Goal: Task Accomplishment & Management: Use online tool/utility

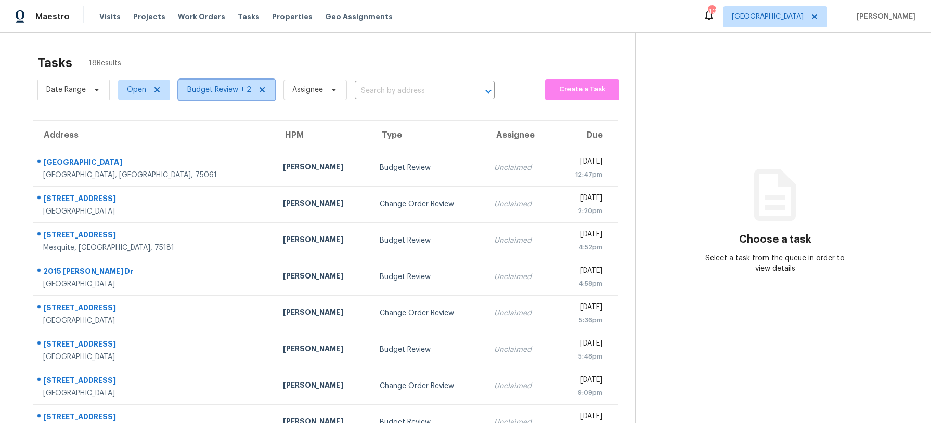
click at [263, 90] on icon at bounding box center [262, 90] width 8 height 8
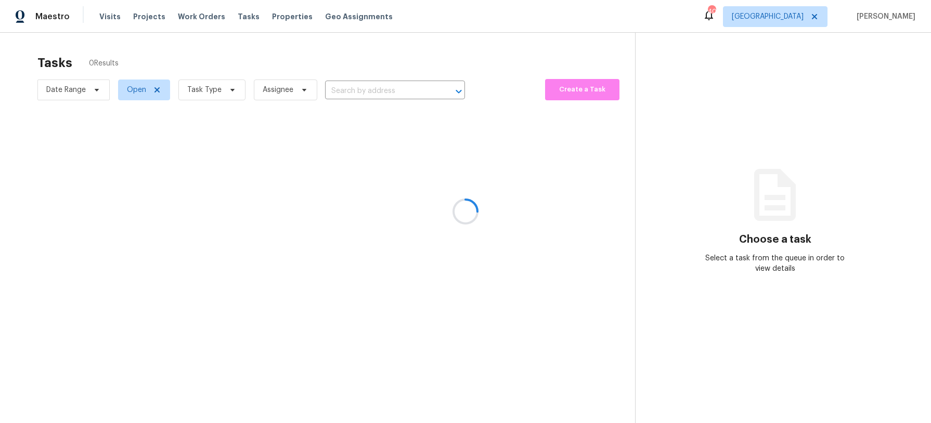
click at [229, 92] on div at bounding box center [465, 211] width 931 height 423
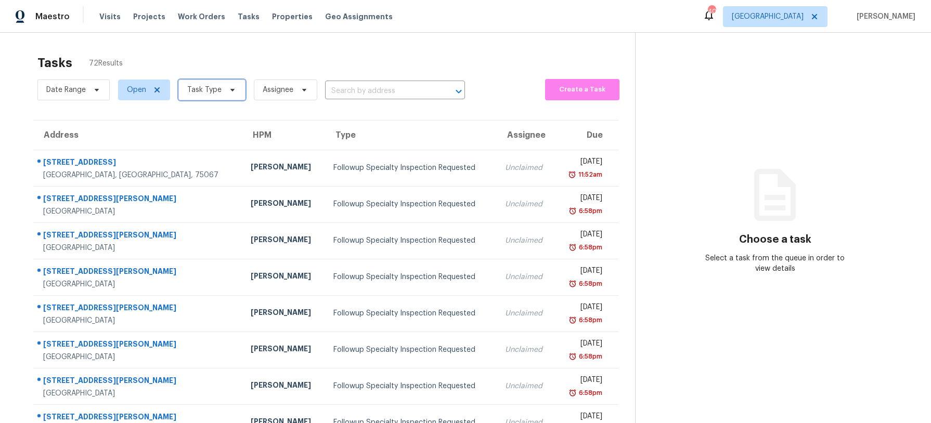
click at [230, 92] on icon at bounding box center [232, 90] width 8 height 8
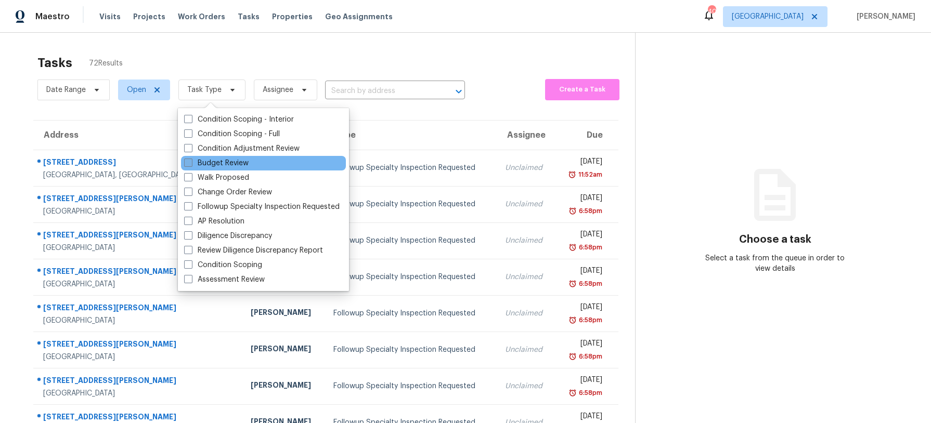
click at [229, 165] on label "Budget Review" at bounding box center [216, 163] width 64 height 10
click at [191, 165] on input "Budget Review" at bounding box center [187, 161] width 7 height 7
checkbox input "true"
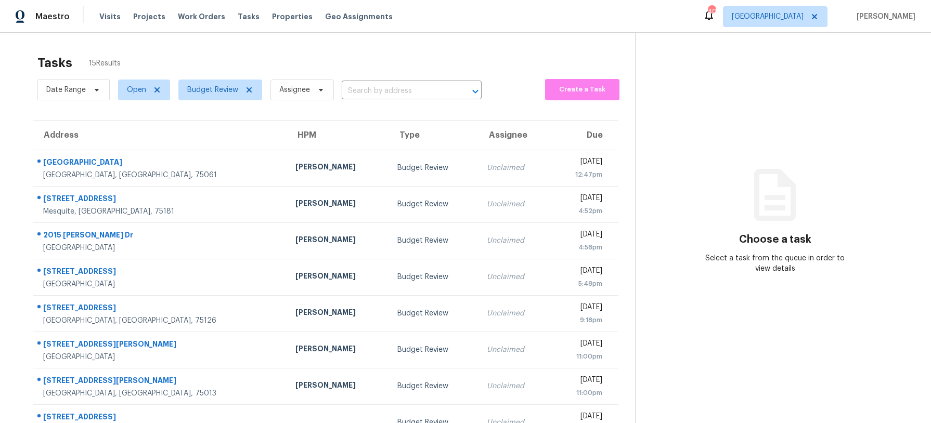
click at [334, 62] on div "Tasks 15 Results" at bounding box center [335, 62] width 597 height 27
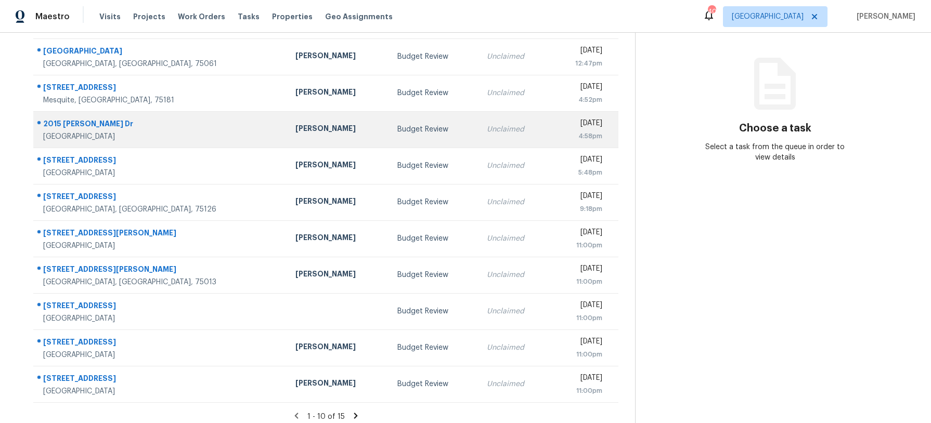
scroll to position [119, 0]
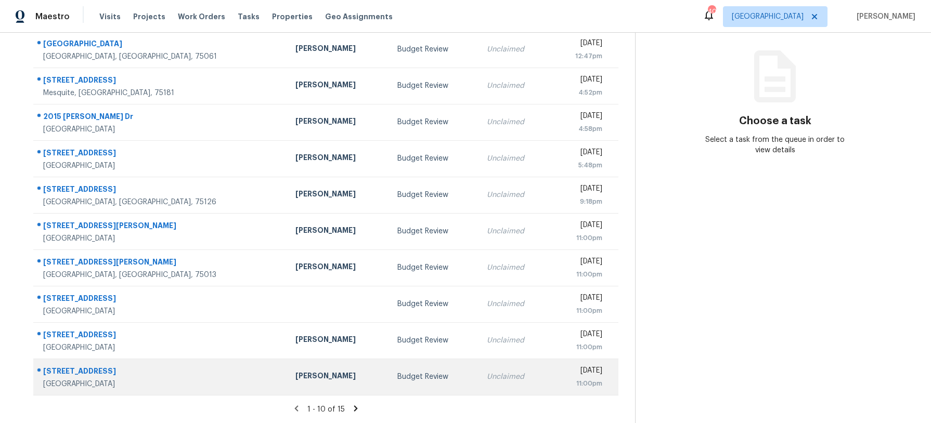
click at [397, 376] on div "Budget Review" at bounding box center [433, 377] width 73 height 10
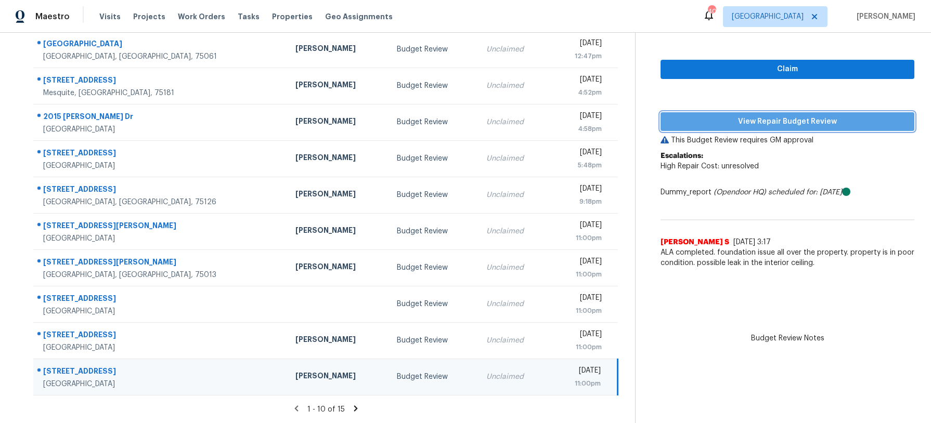
click at [764, 124] on span "View Repair Budget Review" at bounding box center [787, 121] width 237 height 13
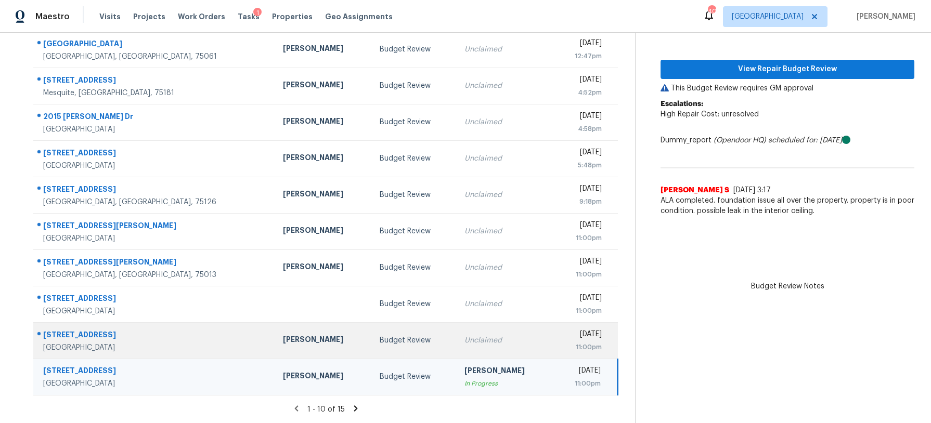
click at [456, 334] on td "Unclaimed" at bounding box center [504, 340] width 97 height 36
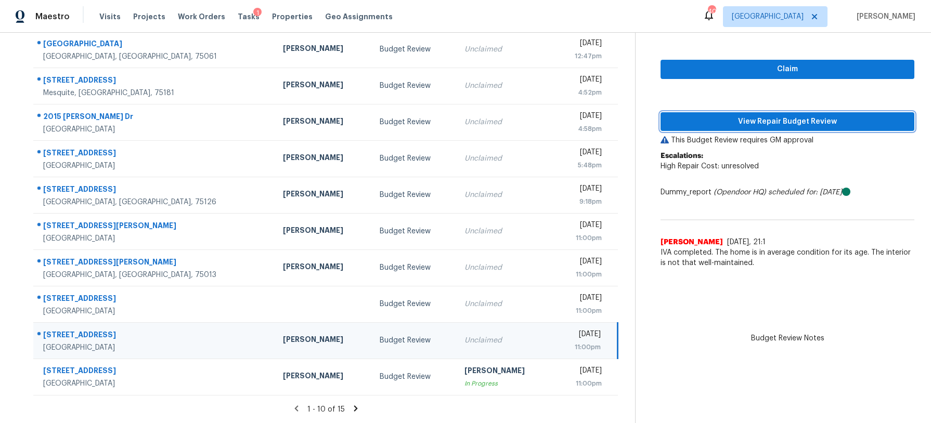
click at [738, 126] on span "View Repair Budget Review" at bounding box center [787, 121] width 237 height 13
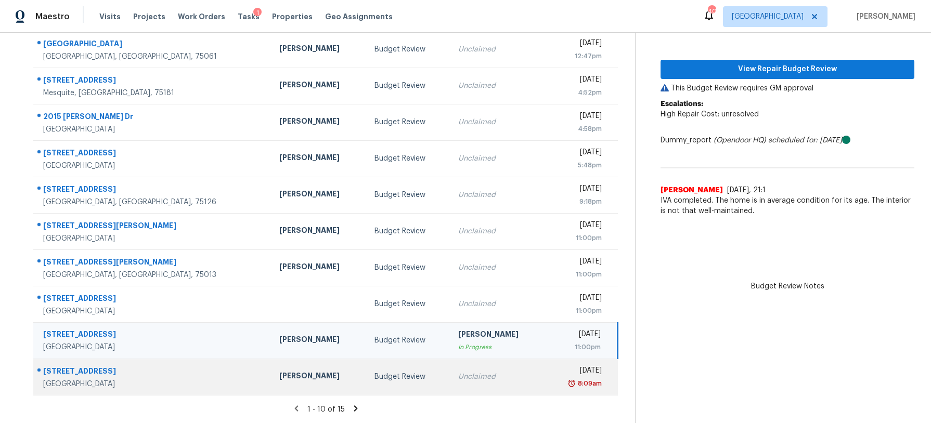
click at [366, 371] on td "Budget Review" at bounding box center [408, 377] width 84 height 36
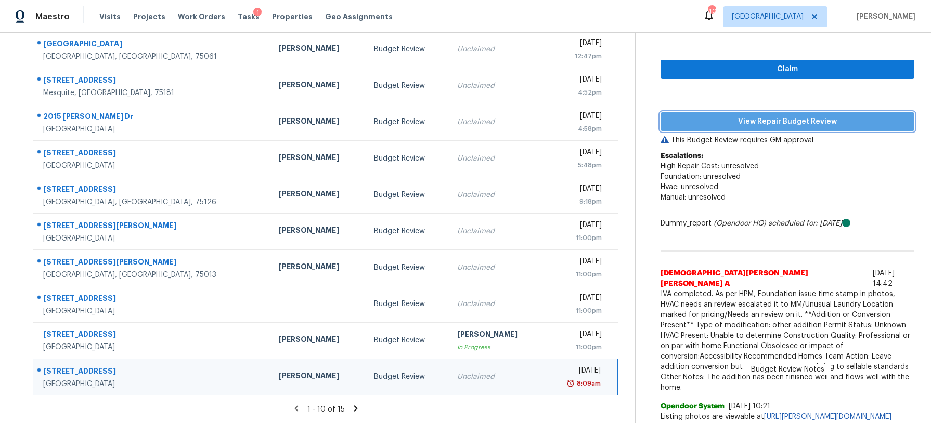
click at [749, 123] on span "View Repair Budget Review" at bounding box center [787, 121] width 237 height 13
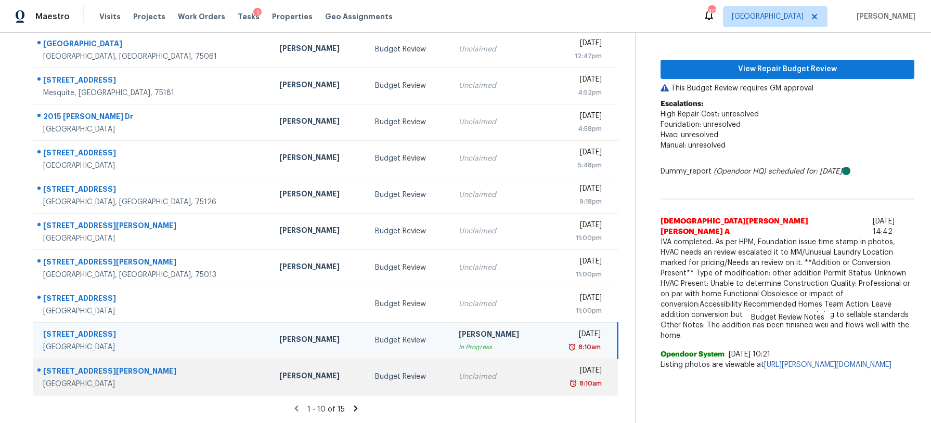
click at [375, 374] on div "Budget Review" at bounding box center [408, 377] width 67 height 10
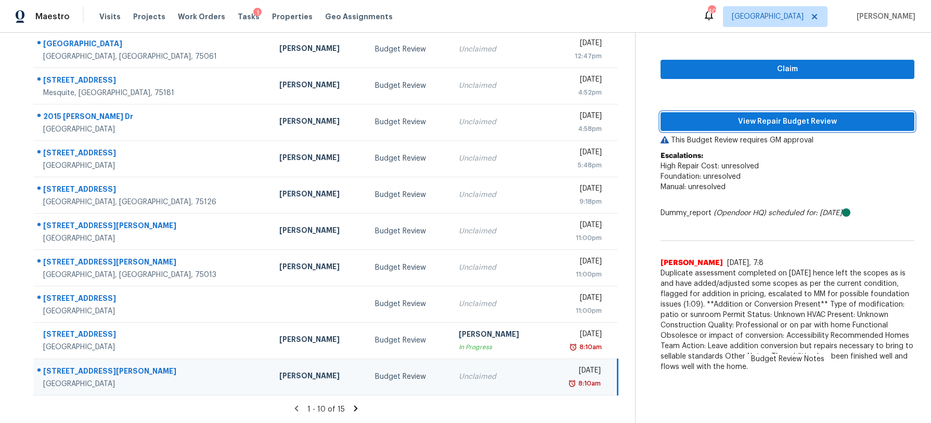
click at [754, 117] on span "View Repair Budget Review" at bounding box center [787, 121] width 237 height 13
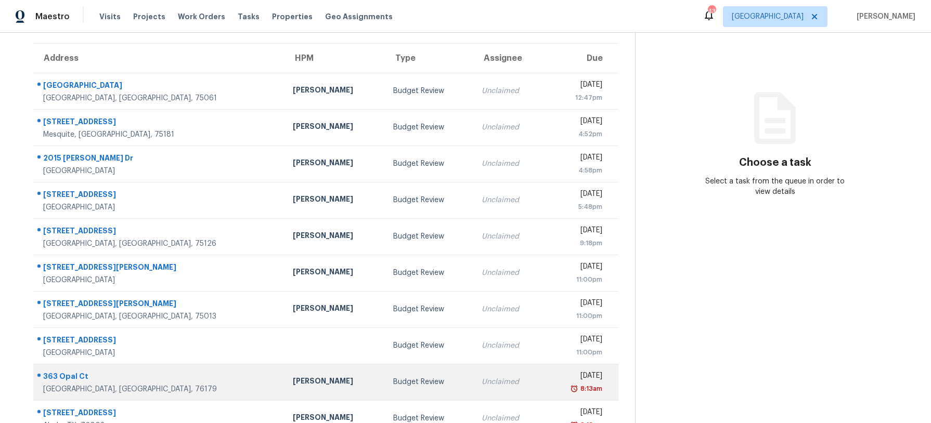
scroll to position [119, 0]
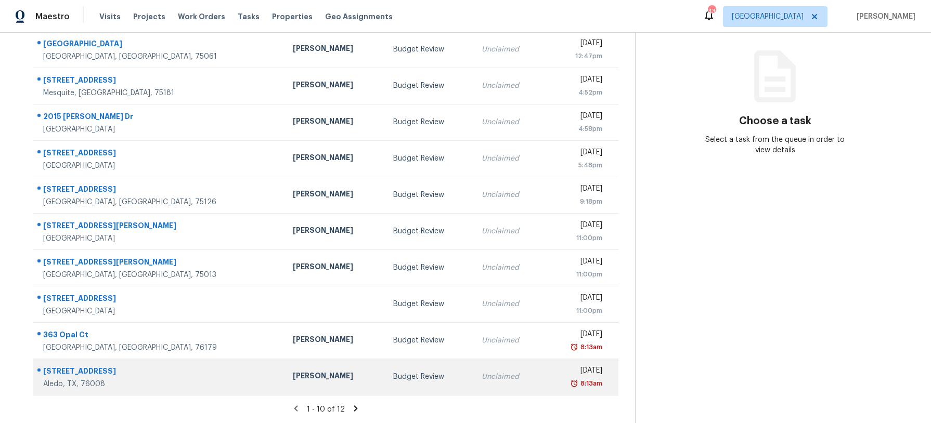
click at [482, 373] on div "Unclaimed" at bounding box center [509, 377] width 54 height 10
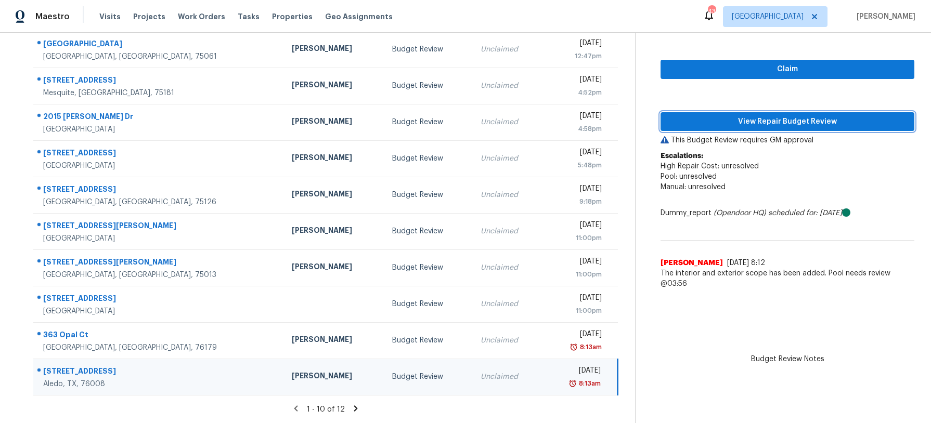
click at [738, 128] on button "View Repair Budget Review" at bounding box center [787, 121] width 254 height 19
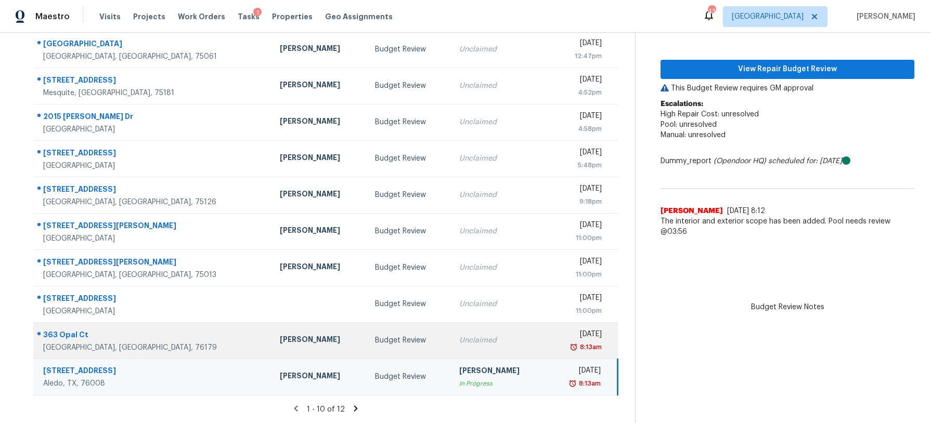
click at [459, 335] on div "Unclaimed" at bounding box center [498, 340] width 79 height 10
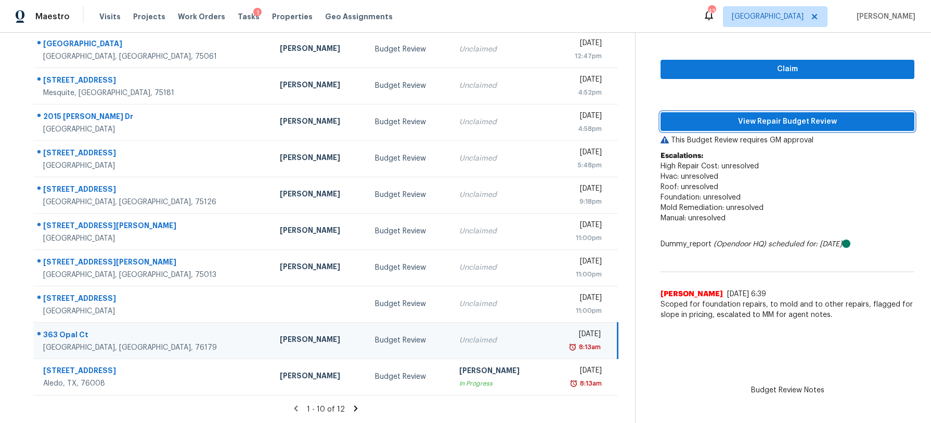
click at [813, 124] on span "View Repair Budget Review" at bounding box center [787, 121] width 237 height 13
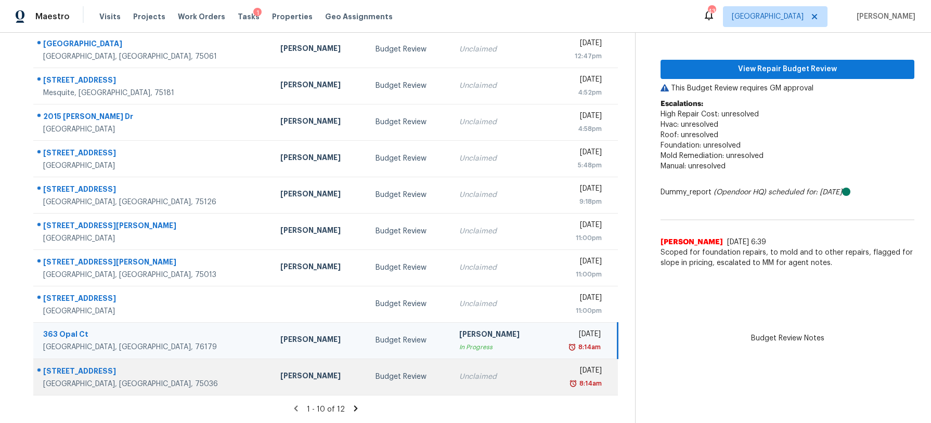
click at [375, 372] on div "Budget Review" at bounding box center [408, 377] width 67 height 10
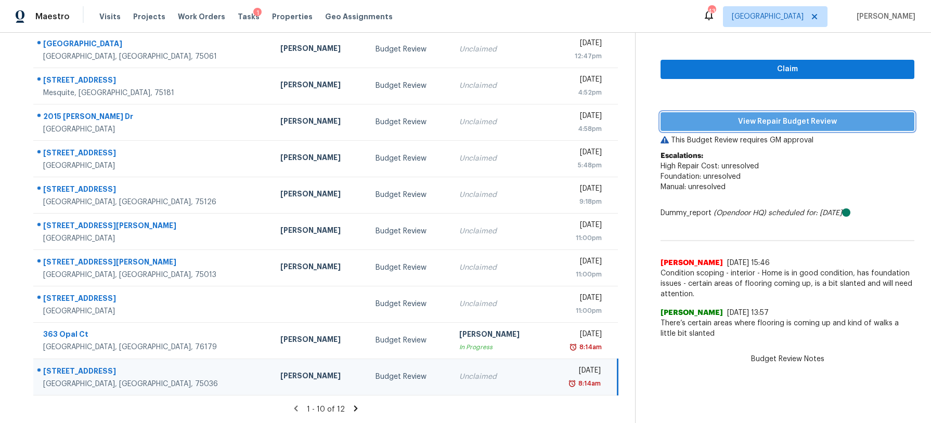
click at [770, 125] on span "View Repair Budget Review" at bounding box center [787, 121] width 237 height 13
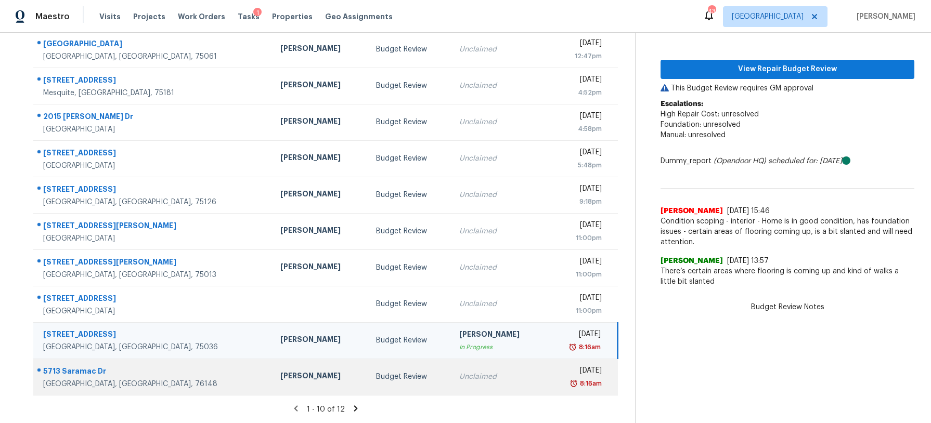
click at [384, 385] on td "Budget Review" at bounding box center [410, 377] width 84 height 36
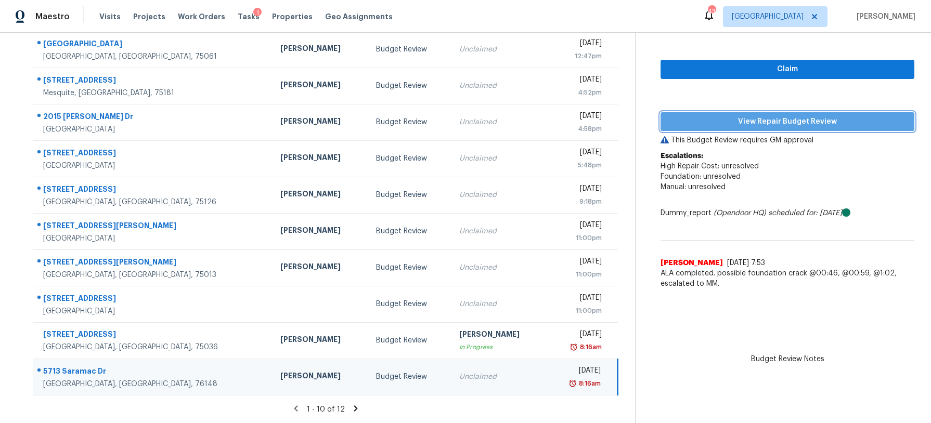
click at [792, 127] on span "View Repair Budget Review" at bounding box center [787, 121] width 237 height 13
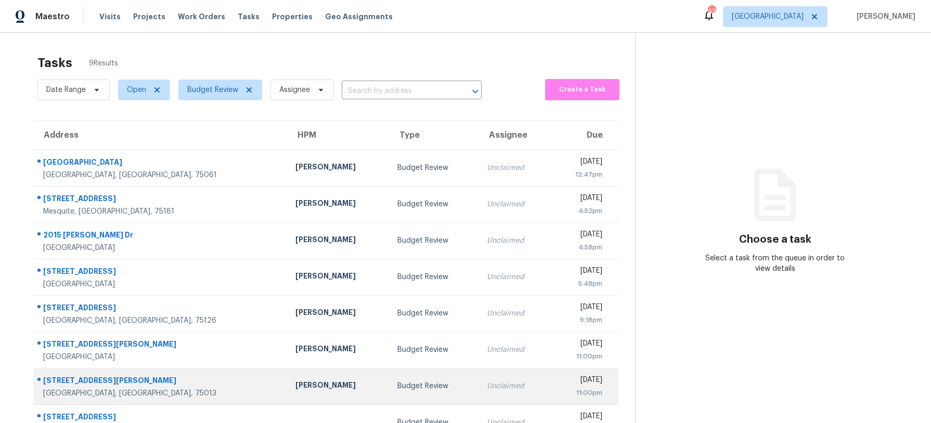
scroll to position [63, 0]
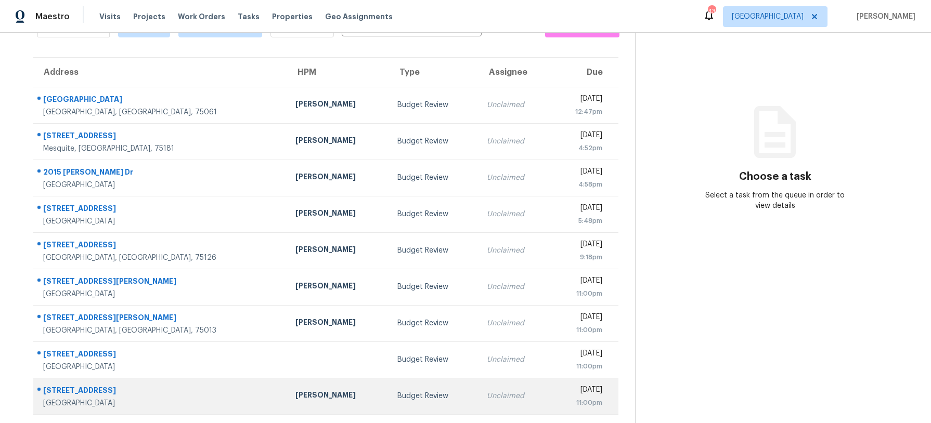
click at [300, 391] on div "[PERSON_NAME]" at bounding box center [337, 396] width 85 height 13
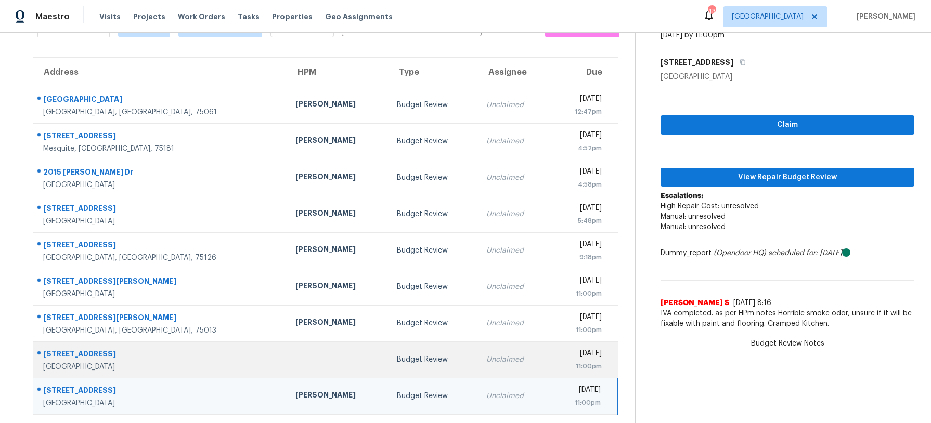
click at [287, 356] on td at bounding box center [338, 360] width 102 height 36
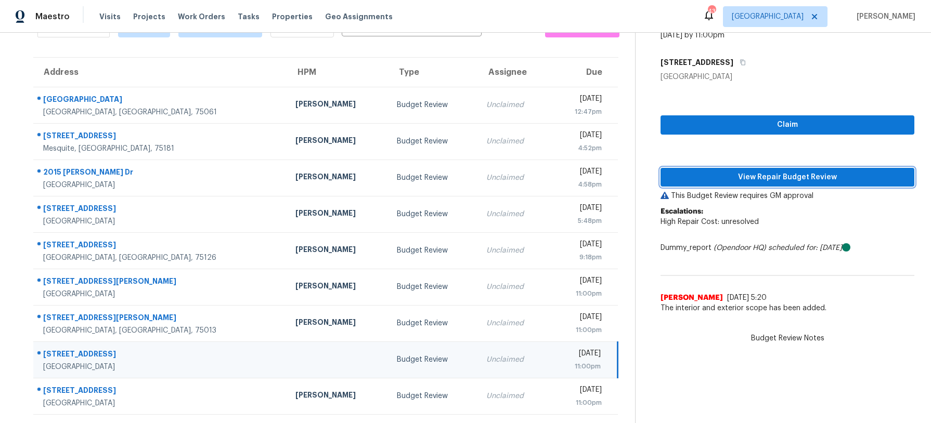
click at [764, 184] on button "View Repair Budget Review" at bounding box center [787, 177] width 254 height 19
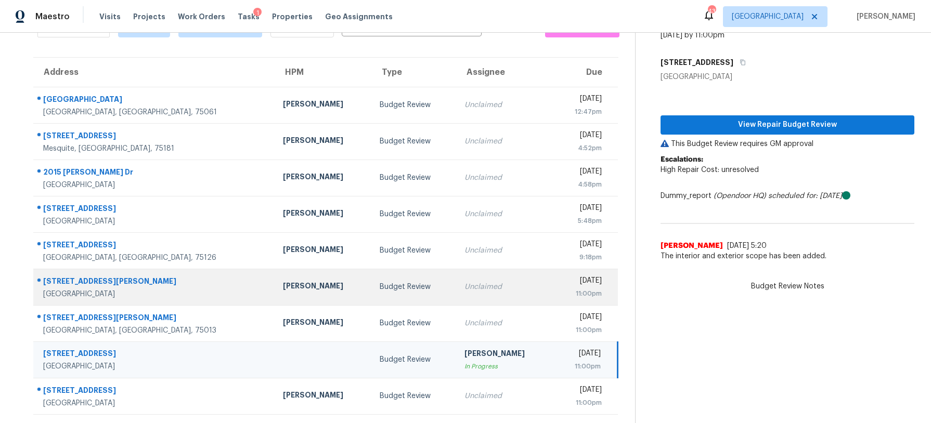
click at [371, 278] on td "Budget Review" at bounding box center [413, 287] width 85 height 36
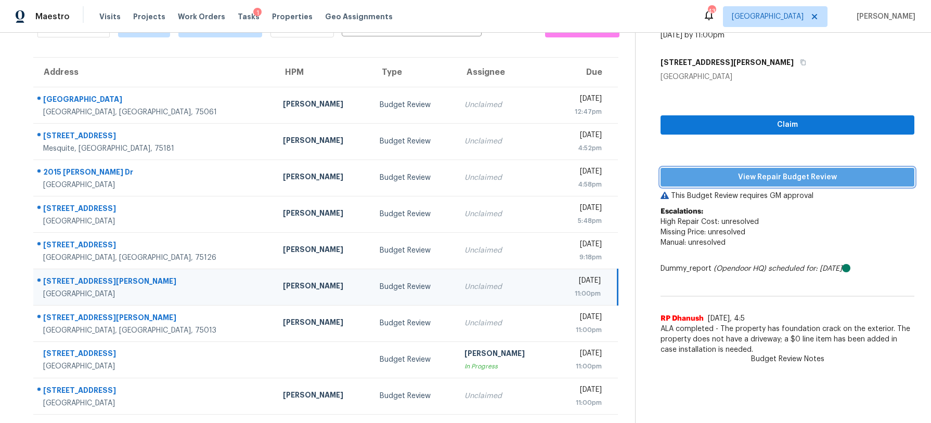
click at [745, 174] on span "View Repair Budget Review" at bounding box center [787, 177] width 237 height 13
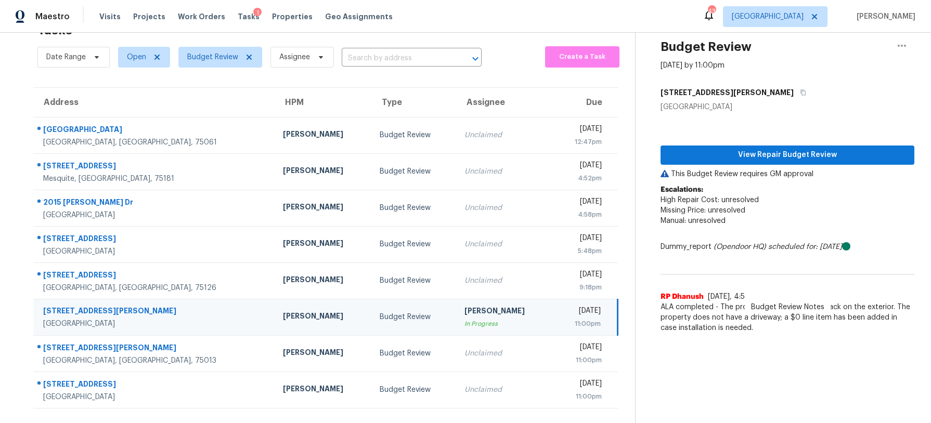
scroll to position [33, 0]
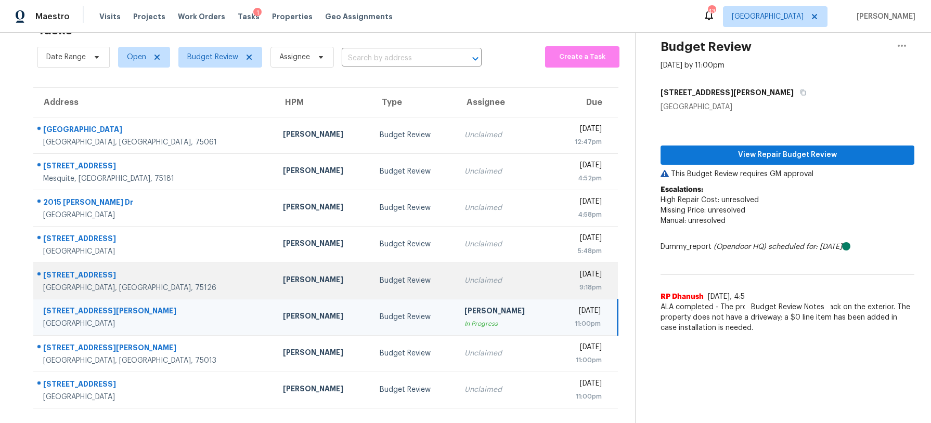
click at [299, 270] on td "[PERSON_NAME]" at bounding box center [323, 281] width 97 height 36
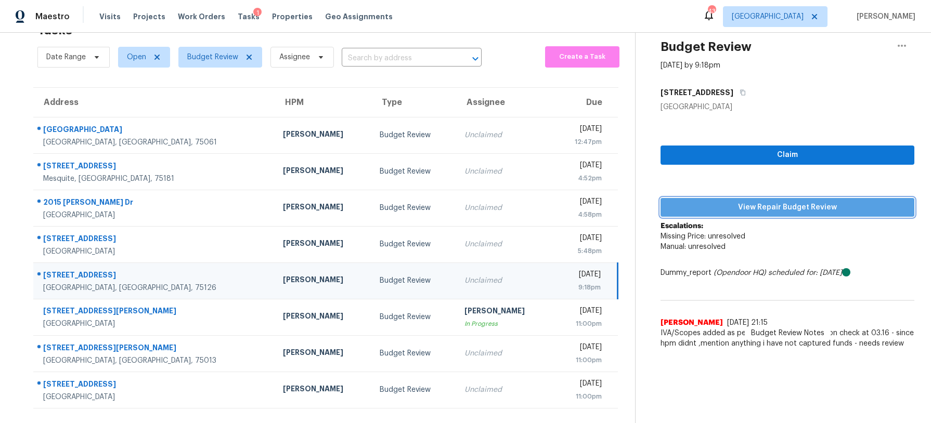
click at [762, 210] on span "View Repair Budget Review" at bounding box center [787, 207] width 237 height 13
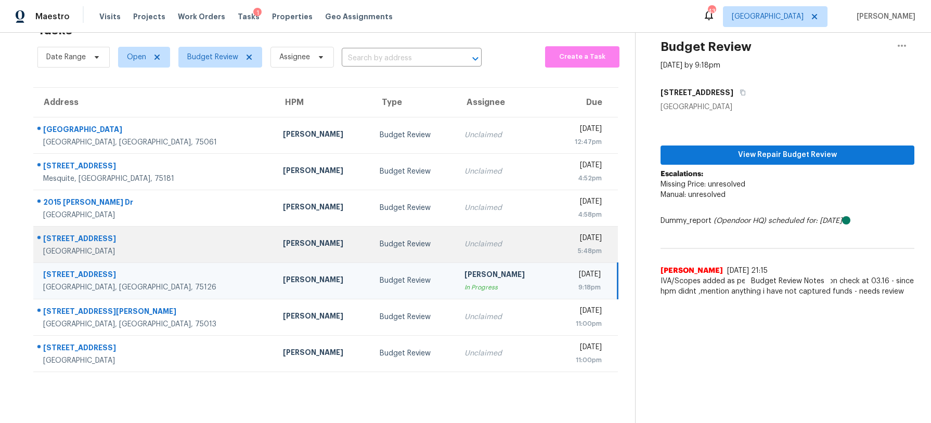
click at [289, 240] on td "[PERSON_NAME]" at bounding box center [323, 244] width 97 height 36
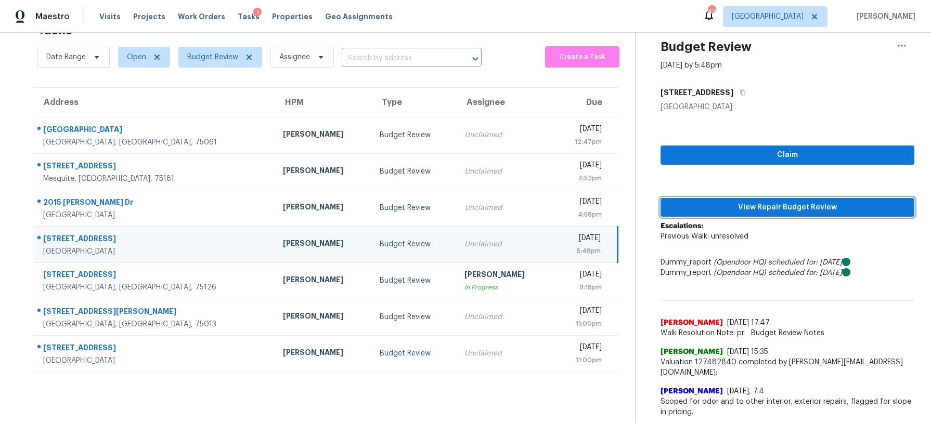
click at [705, 210] on span "View Repair Budget Review" at bounding box center [787, 207] width 237 height 13
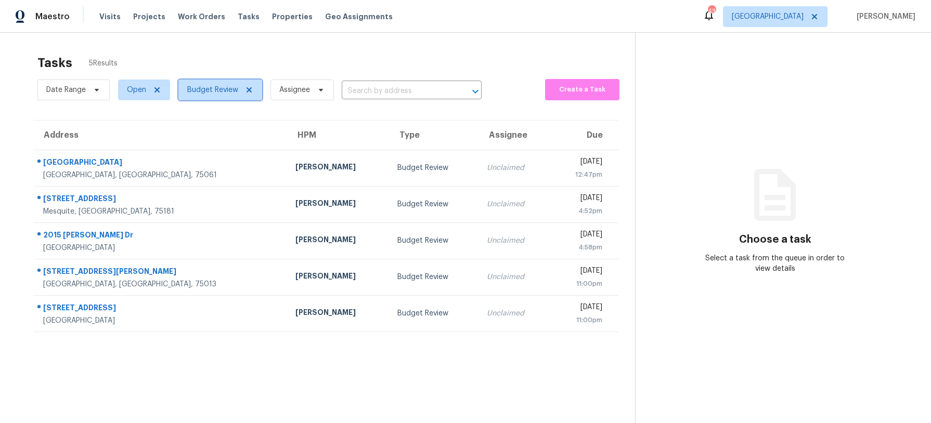
click at [205, 86] on span "Budget Review" at bounding box center [212, 90] width 51 height 10
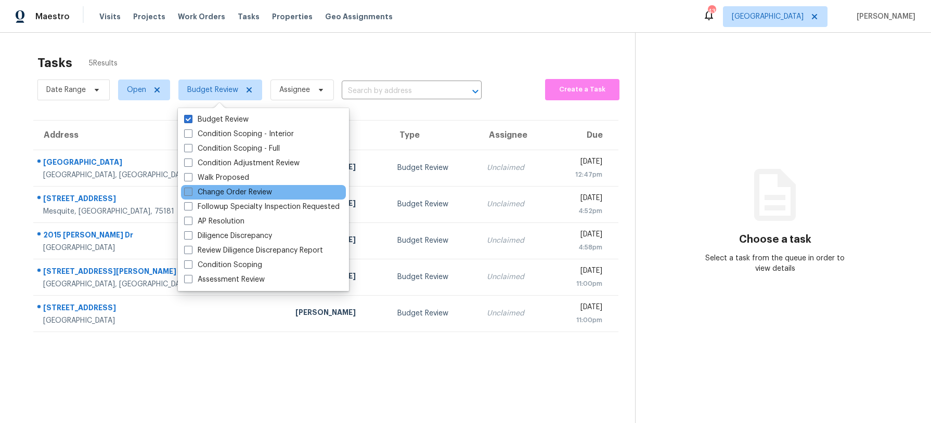
click at [212, 195] on label "Change Order Review" at bounding box center [228, 192] width 88 height 10
click at [191, 194] on input "Change Order Review" at bounding box center [187, 190] width 7 height 7
checkbox input "true"
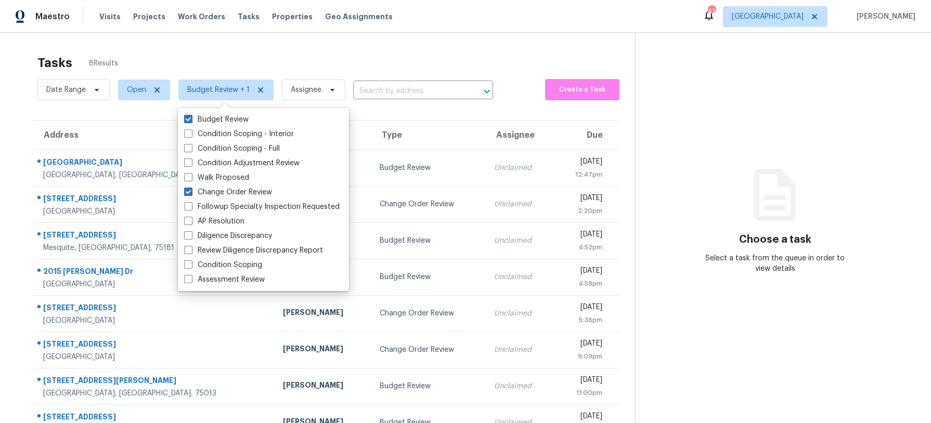
click at [285, 57] on div "Tasks 8 Results" at bounding box center [335, 62] width 597 height 27
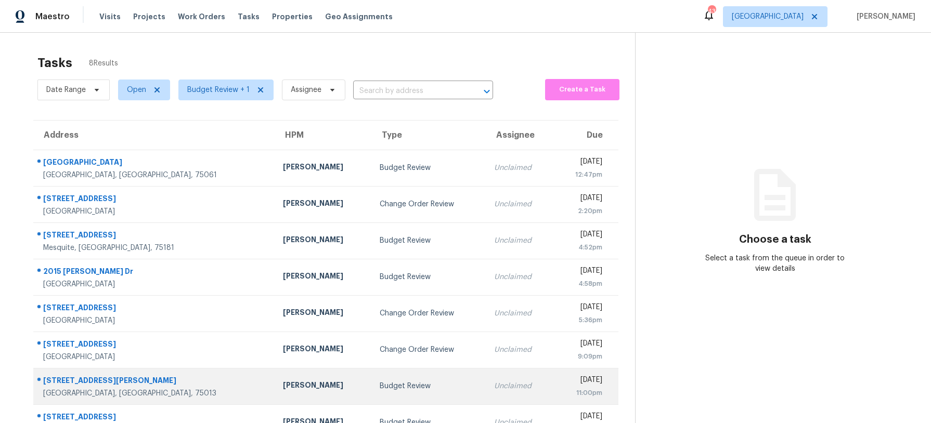
scroll to position [33, 0]
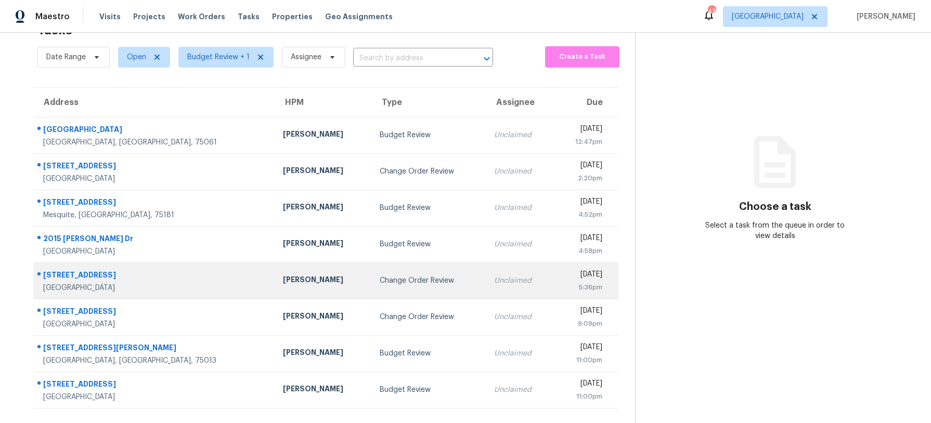
click at [283, 277] on div "[PERSON_NAME]" at bounding box center [323, 281] width 80 height 13
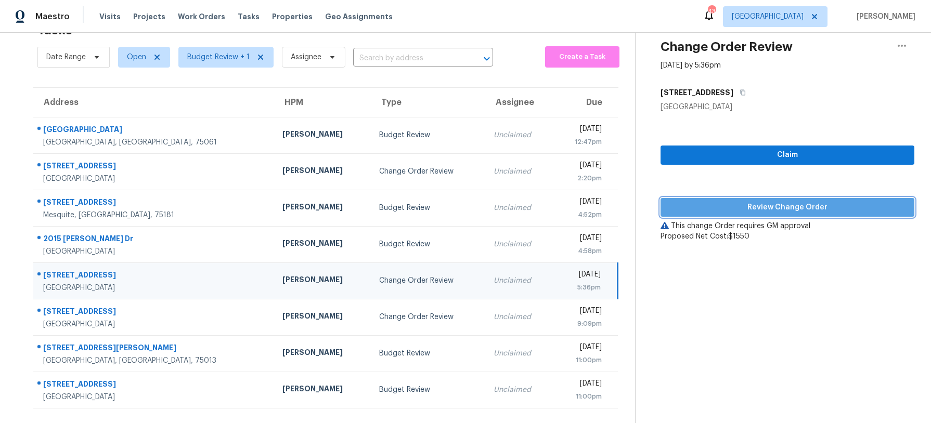
click at [718, 215] on button "Review Change Order" at bounding box center [787, 207] width 254 height 19
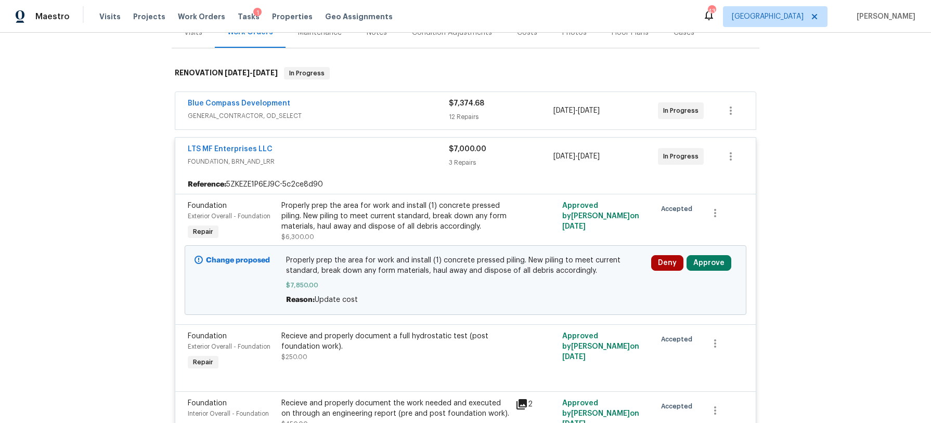
scroll to position [142, 0]
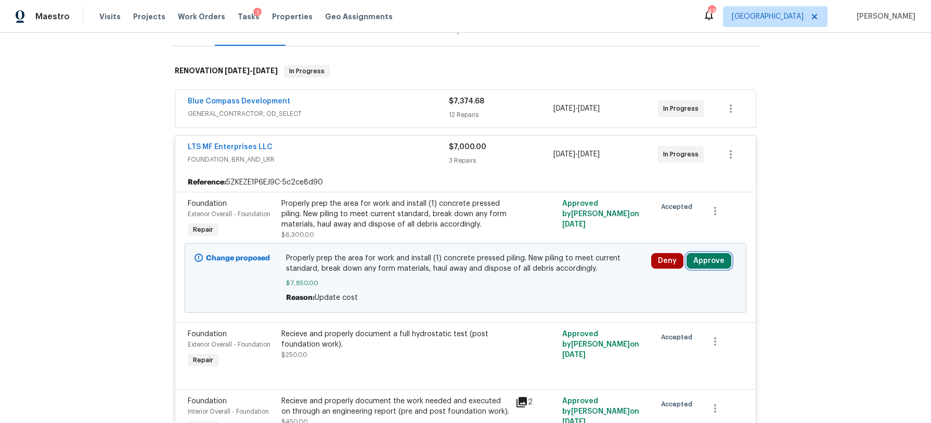
click at [703, 262] on button "Approve" at bounding box center [708, 261] width 45 height 16
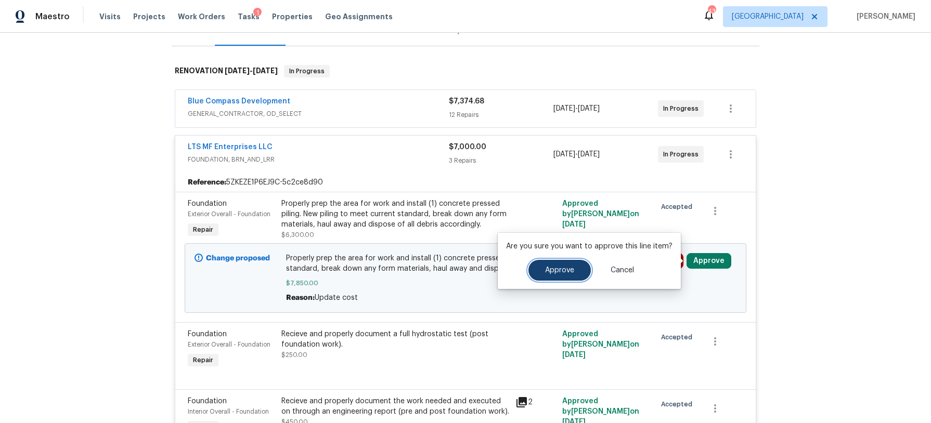
click at [577, 268] on button "Approve" at bounding box center [559, 270] width 62 height 21
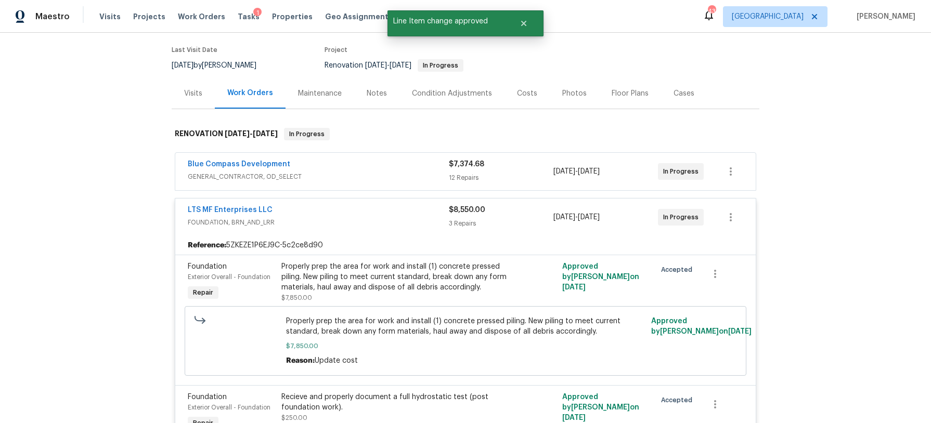
scroll to position [0, 0]
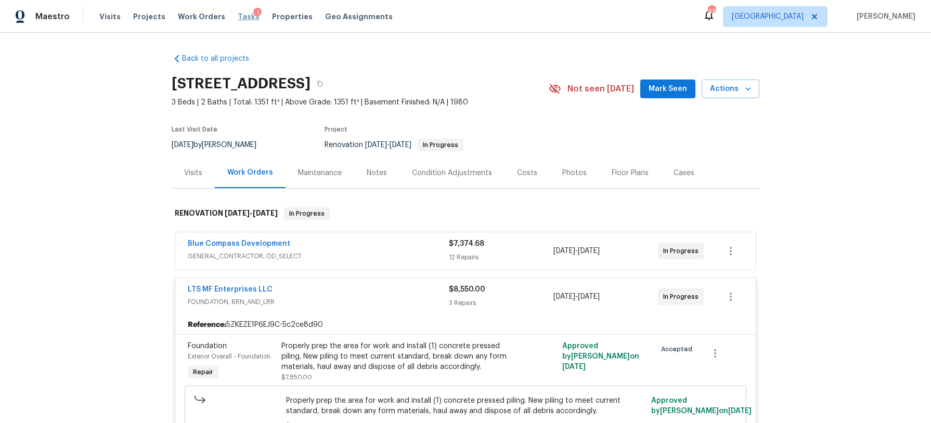
click at [241, 16] on span "Tasks" at bounding box center [249, 16] width 22 height 7
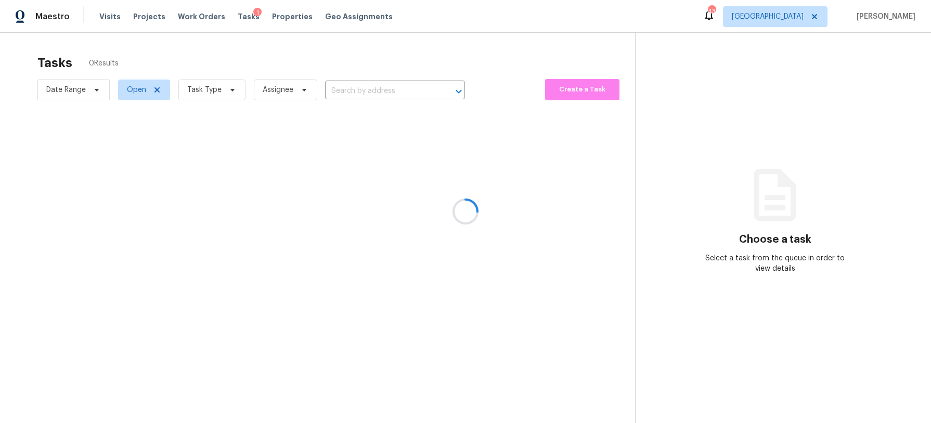
click at [232, 88] on div at bounding box center [465, 211] width 931 height 423
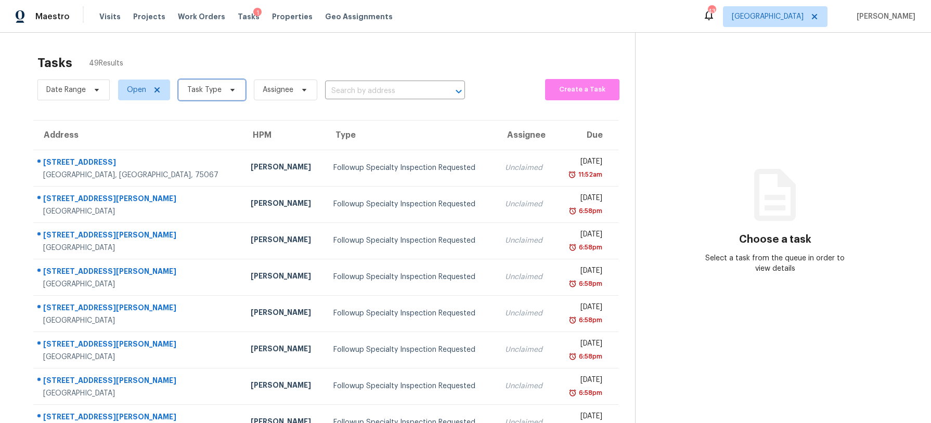
click at [231, 89] on icon at bounding box center [232, 90] width 4 height 3
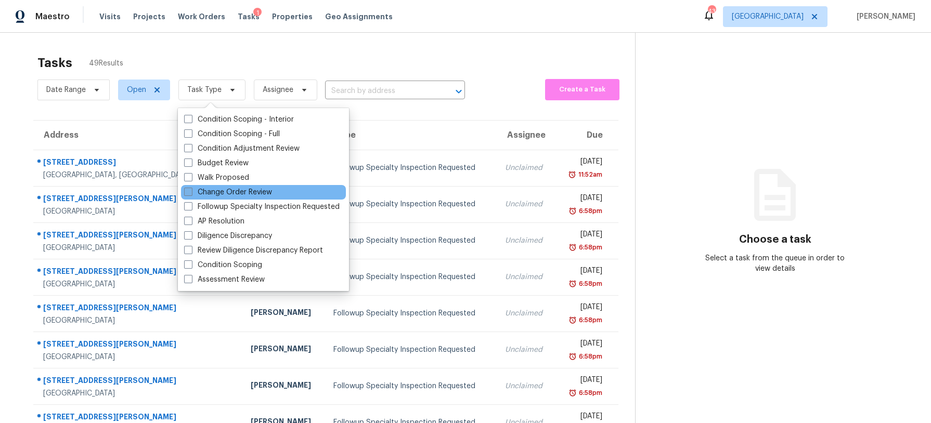
click at [240, 194] on label "Change Order Review" at bounding box center [228, 192] width 88 height 10
click at [191, 194] on input "Change Order Review" at bounding box center [187, 190] width 7 height 7
checkbox input "true"
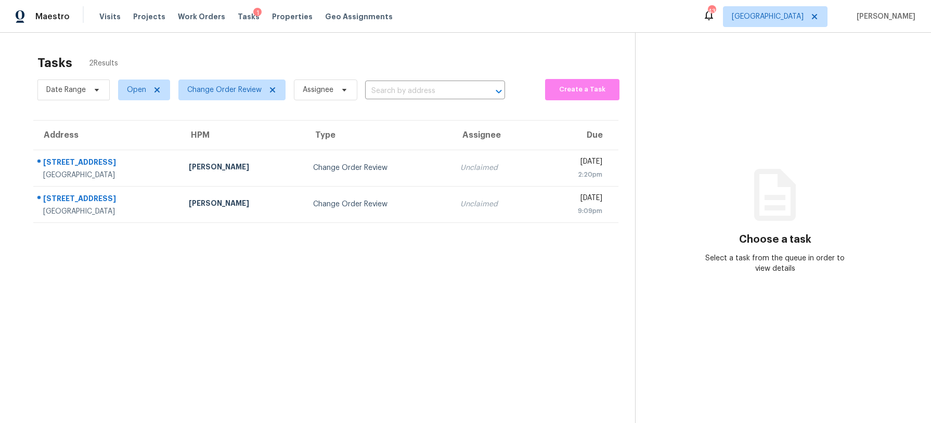
click at [302, 319] on section "Tasks 2 Results Date Range Open Change Order Review Assignee ​ Create a Task Ad…" at bounding box center [326, 252] width 618 height 407
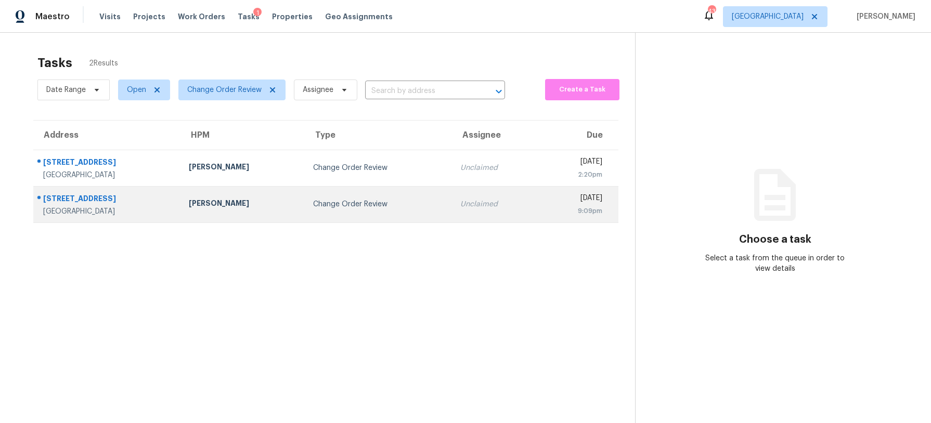
click at [252, 202] on div "[PERSON_NAME]" at bounding box center [243, 204] width 108 height 13
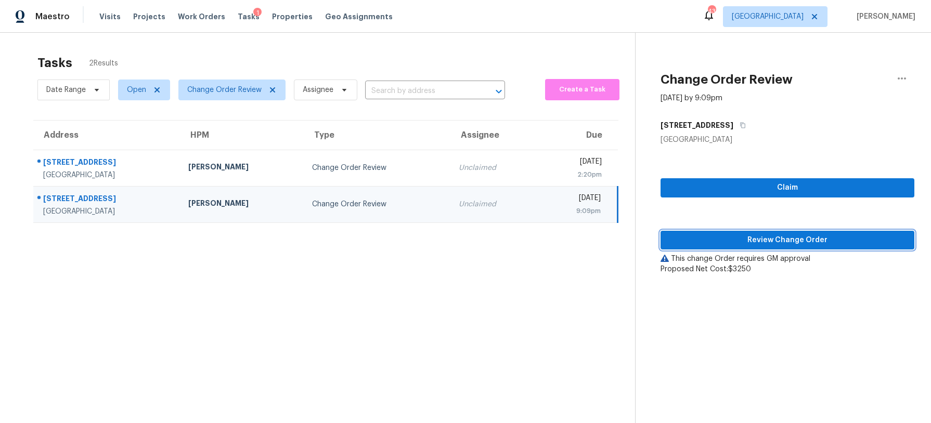
click at [740, 244] on span "Review Change Order" at bounding box center [787, 240] width 237 height 13
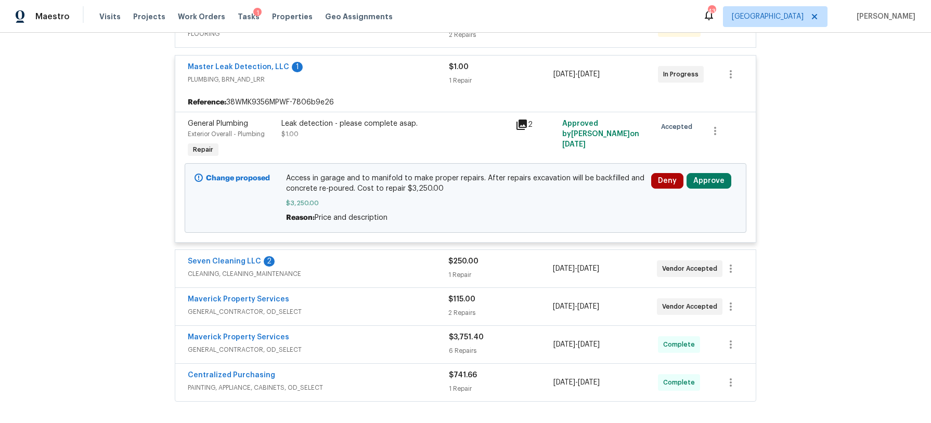
scroll to position [275, 0]
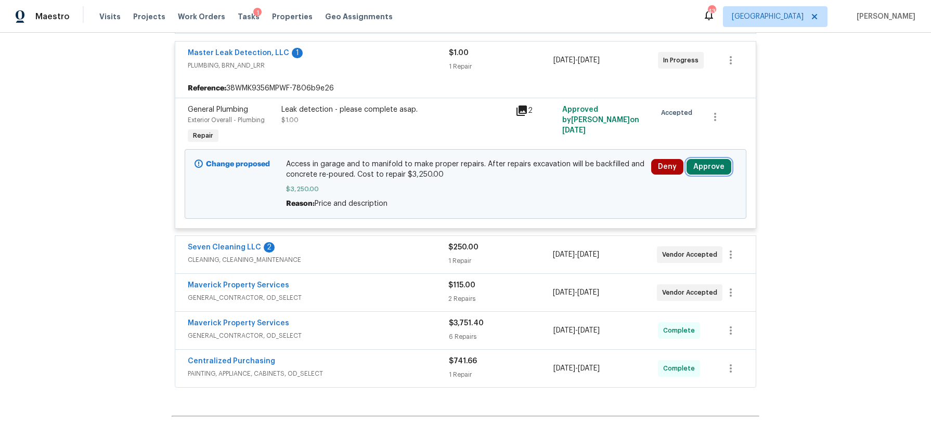
click at [706, 167] on button "Approve" at bounding box center [708, 167] width 45 height 16
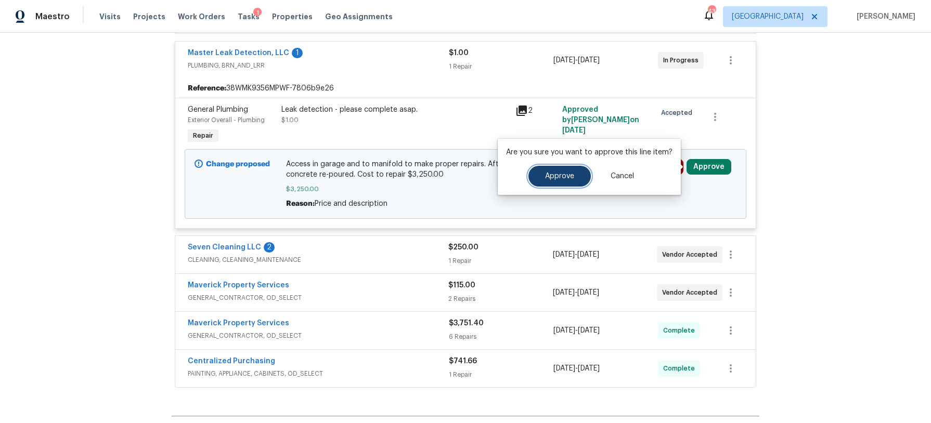
click at [582, 177] on button "Approve" at bounding box center [559, 176] width 62 height 21
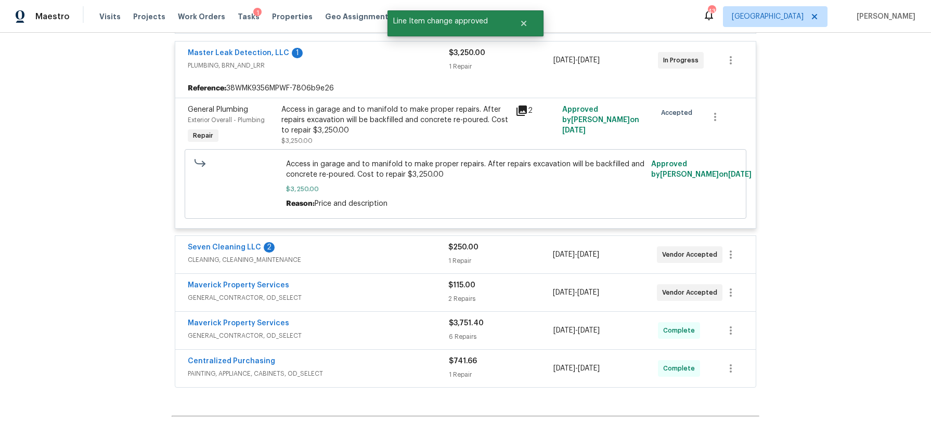
click at [319, 53] on div "Master Leak Detection, LLC 1" at bounding box center [318, 54] width 261 height 12
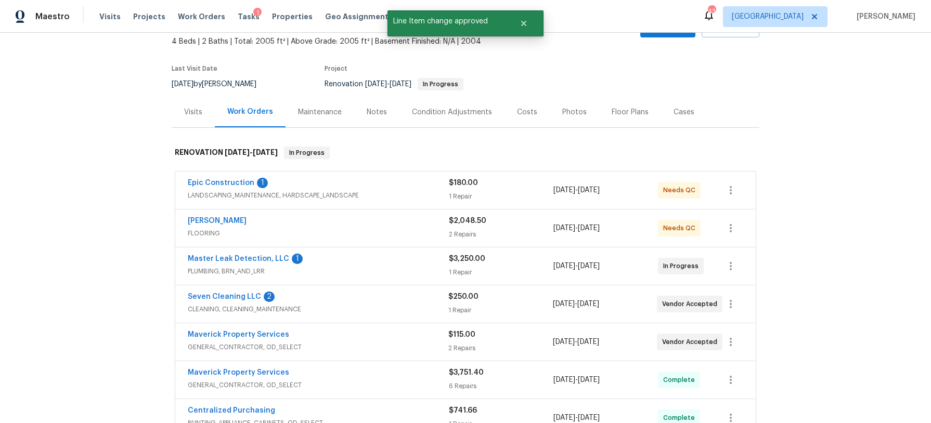
scroll to position [0, 0]
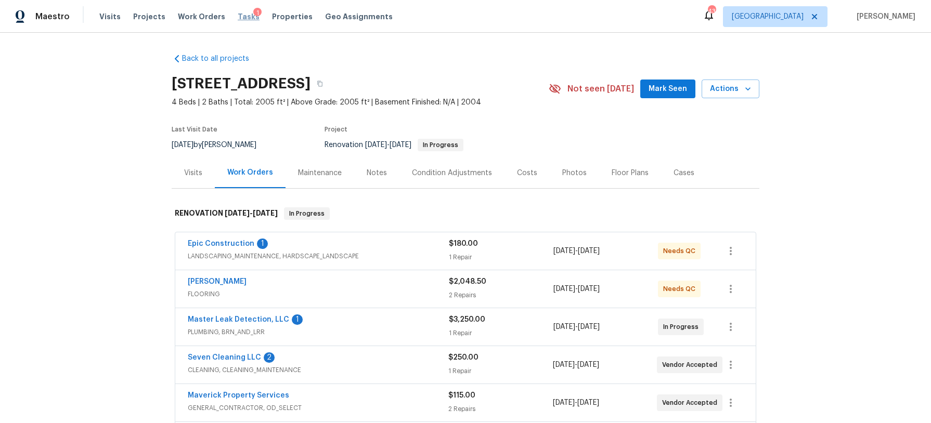
click at [238, 15] on span "Tasks" at bounding box center [249, 16] width 22 height 7
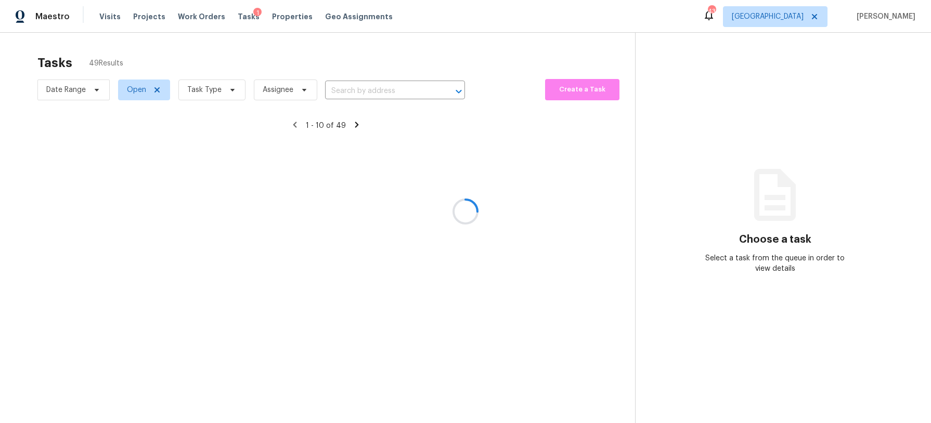
click at [225, 89] on div at bounding box center [465, 211] width 931 height 423
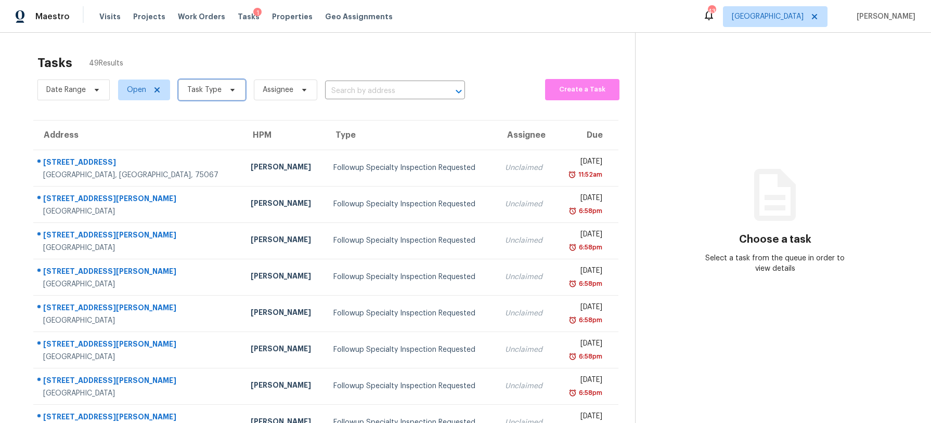
click at [225, 89] on span at bounding box center [230, 90] width 11 height 8
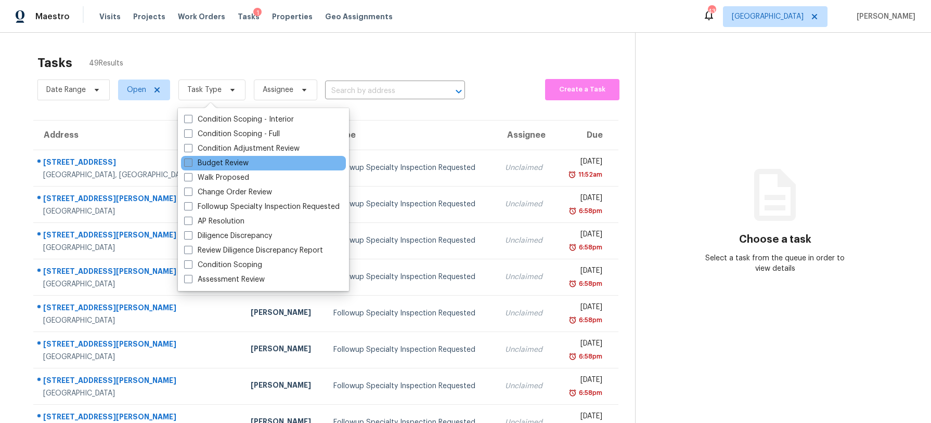
click at [225, 163] on label "Budget Review" at bounding box center [216, 163] width 64 height 10
click at [191, 163] on input "Budget Review" at bounding box center [187, 161] width 7 height 7
checkbox input "true"
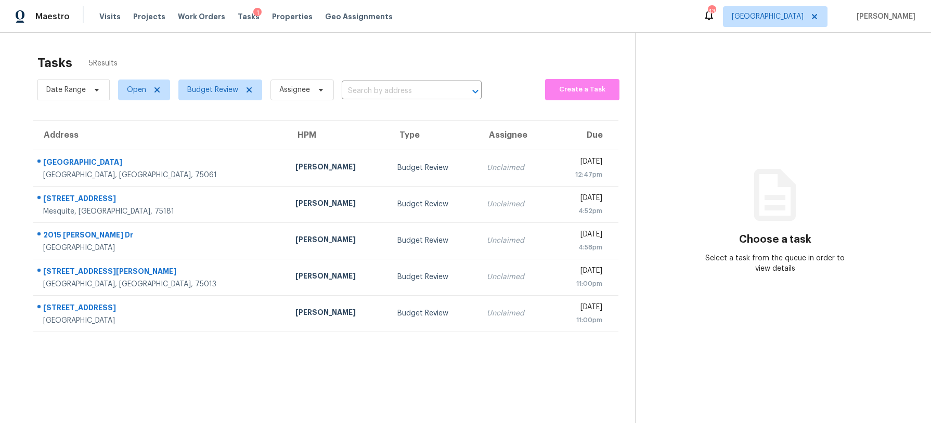
click at [301, 50] on div "Tasks 5 Results" at bounding box center [335, 62] width 597 height 27
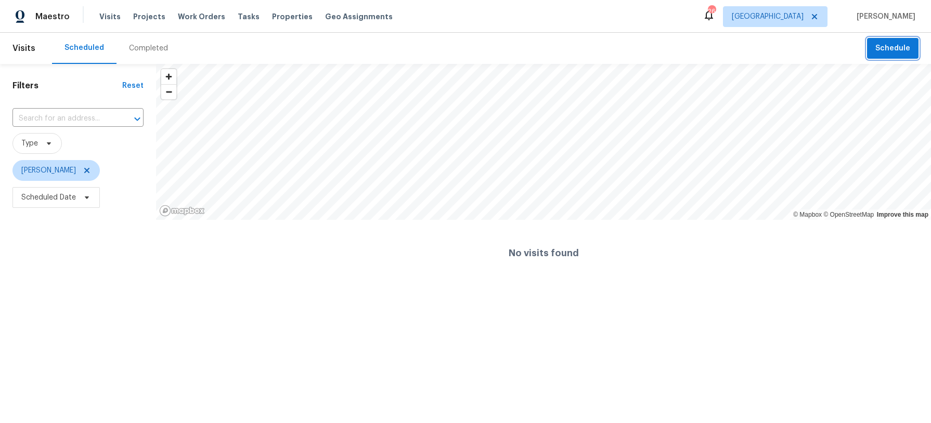
click at [896, 53] on span "Schedule" at bounding box center [892, 48] width 35 height 13
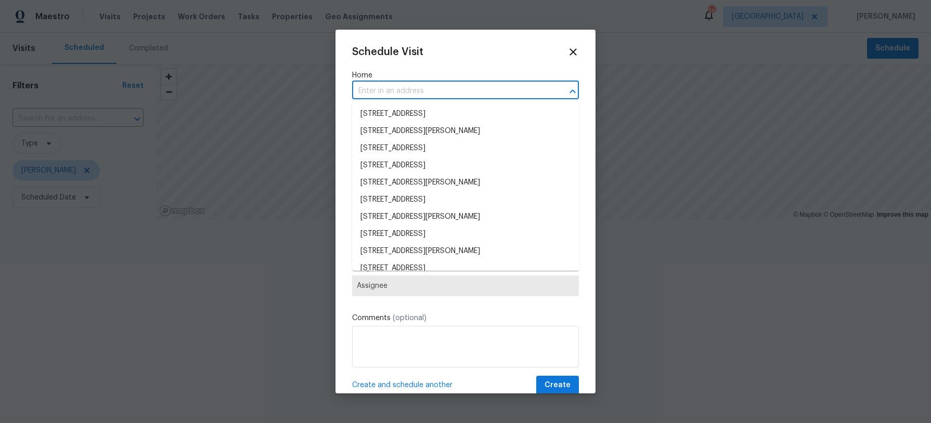
click at [412, 89] on input "text" at bounding box center [451, 91] width 198 height 16
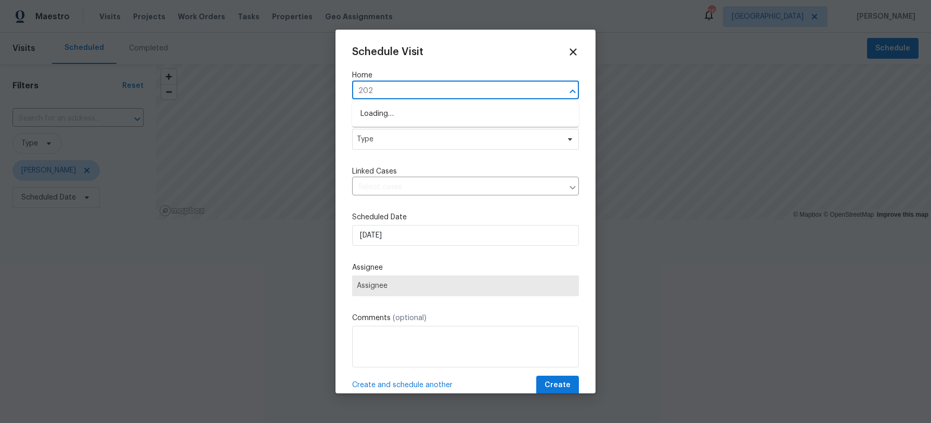
type input "2022"
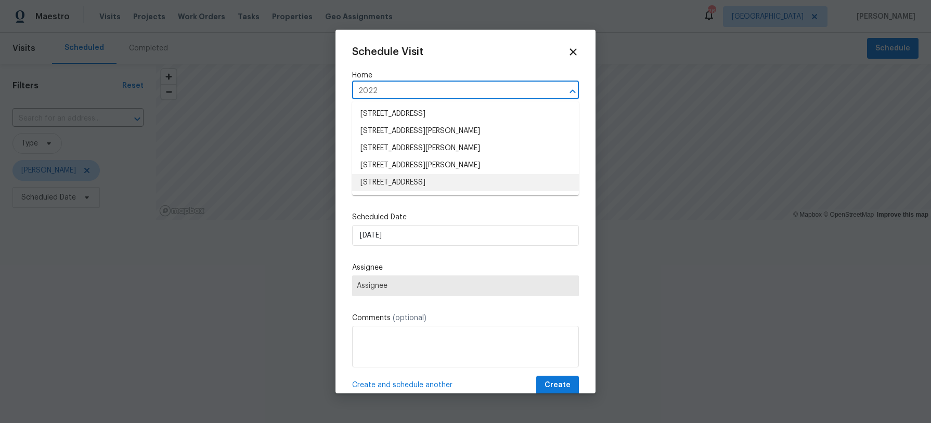
drag, startPoint x: 439, startPoint y: 179, endPoint x: 430, endPoint y: 184, distance: 10.0
click at [437, 181] on li "[STREET_ADDRESS]" at bounding box center [465, 182] width 227 height 17
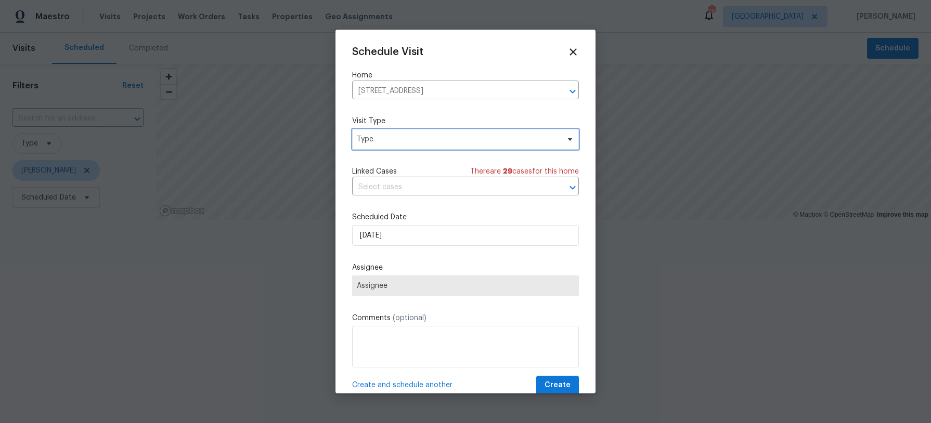
click at [416, 135] on span "Type" at bounding box center [458, 139] width 202 height 10
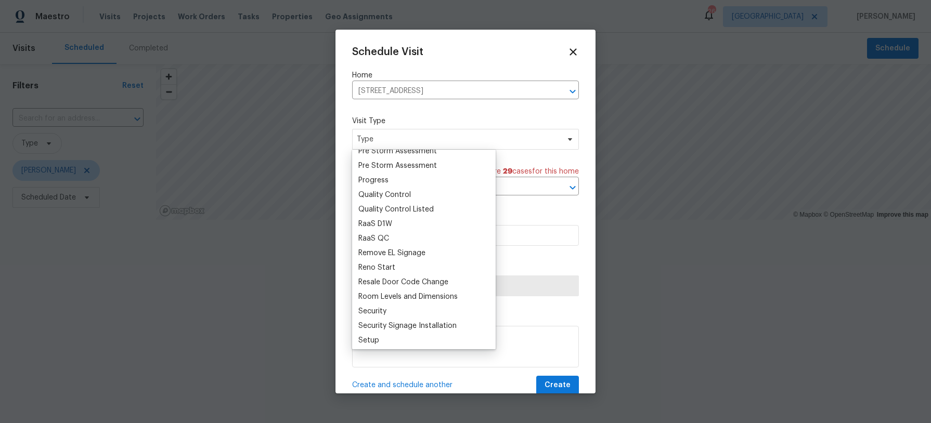
scroll to position [678, 0]
click at [386, 177] on div "Progress" at bounding box center [373, 180] width 30 height 10
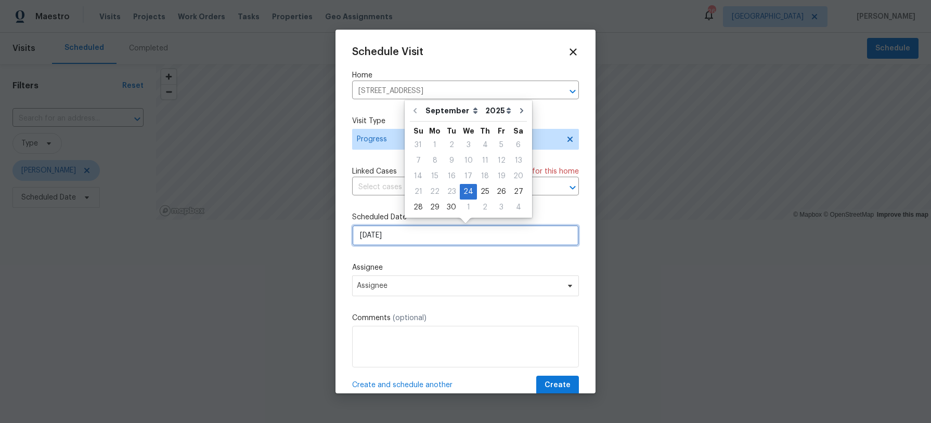
click at [395, 232] on input "[DATE]" at bounding box center [465, 235] width 227 height 21
click at [461, 194] on div "24" at bounding box center [468, 192] width 17 height 15
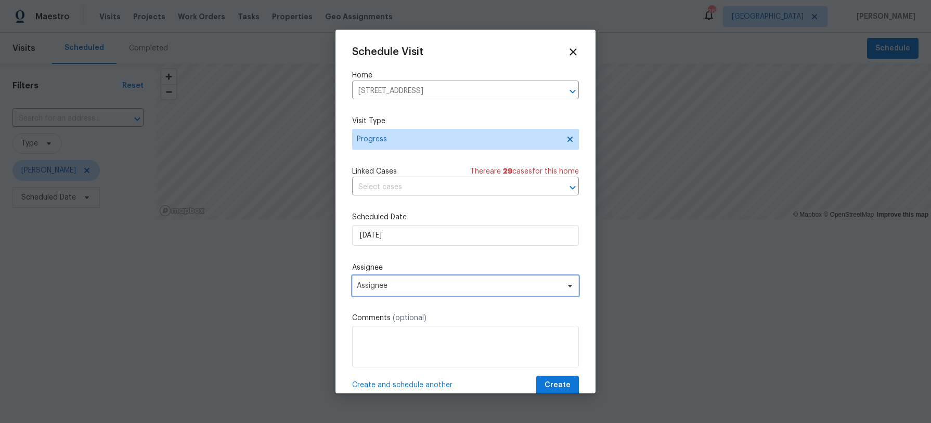
click at [380, 283] on span "Assignee" at bounding box center [459, 286] width 204 height 8
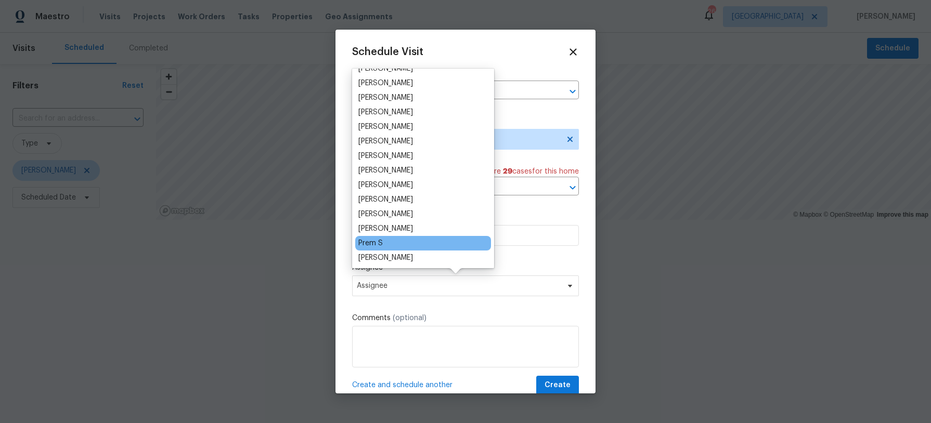
scroll to position [108, 0]
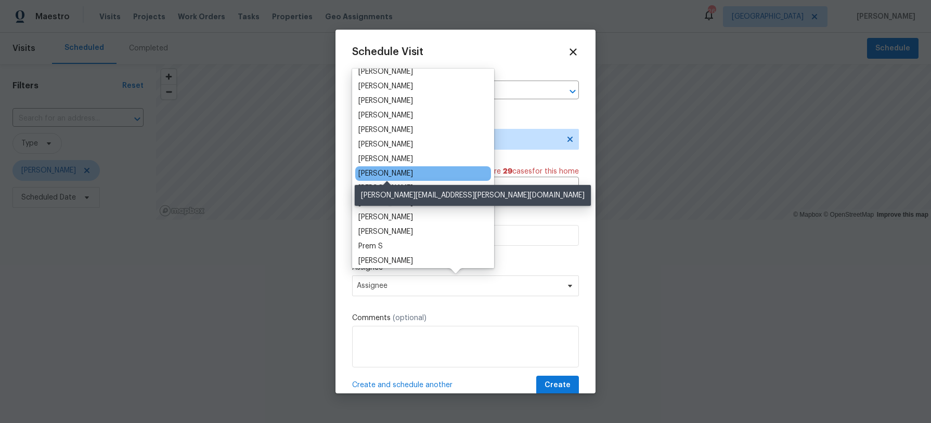
click at [398, 168] on div "[PERSON_NAME]" at bounding box center [385, 173] width 55 height 10
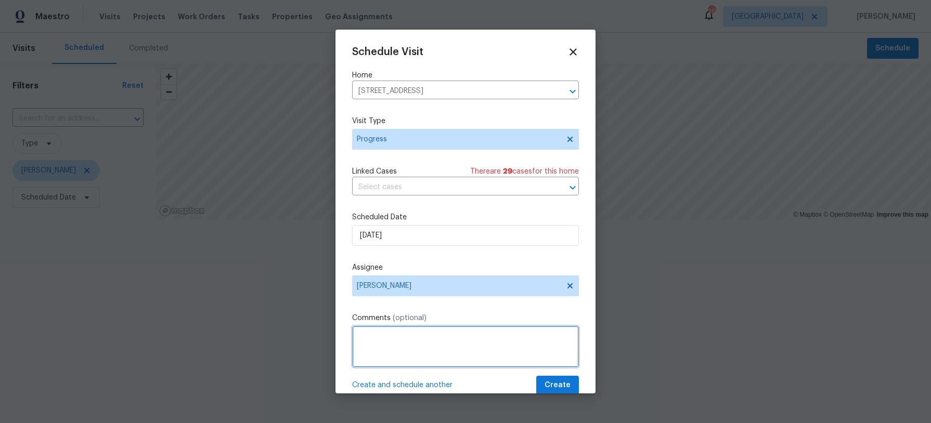
click at [369, 346] on textarea at bounding box center [465, 347] width 227 height 42
type textarea "Team on-site"
click at [554, 384] on span "Create" at bounding box center [557, 385] width 26 height 13
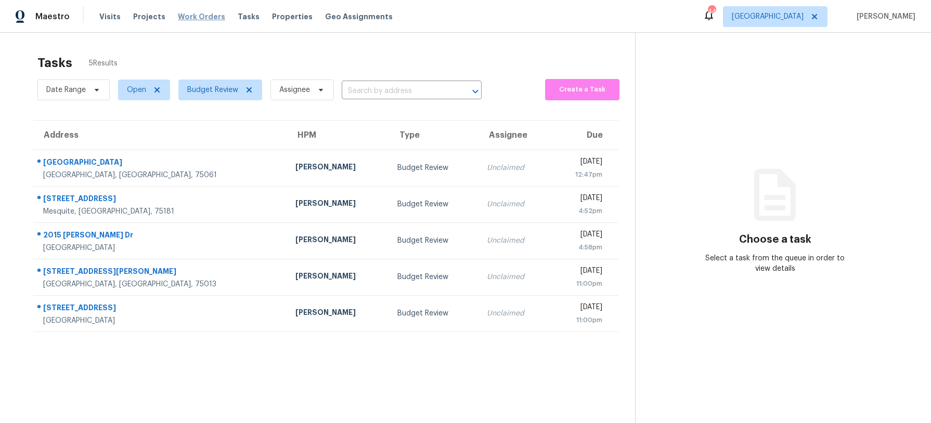
click at [206, 17] on span "Work Orders" at bounding box center [201, 16] width 47 height 10
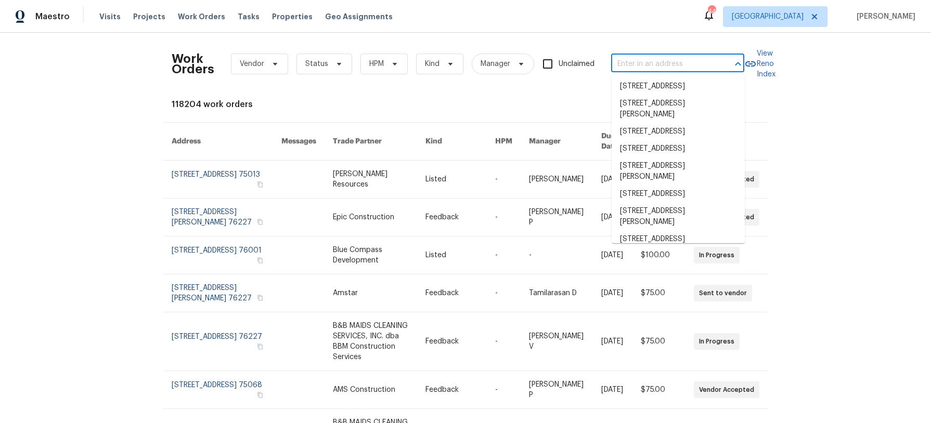
scroll to position [1, 0]
click at [628, 67] on input "text" at bounding box center [663, 64] width 104 height 16
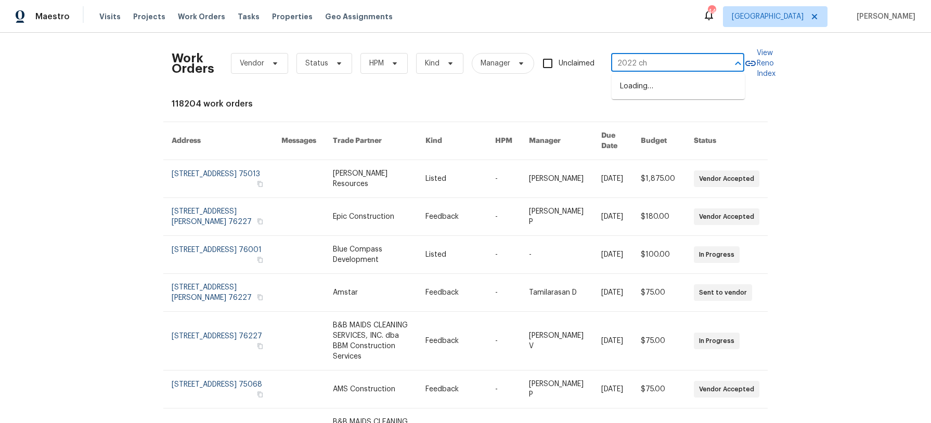
type input "2022 che"
click at [685, 86] on li "2022 Chestnut Rd, Carrollton, TX 75007" at bounding box center [678, 86] width 133 height 17
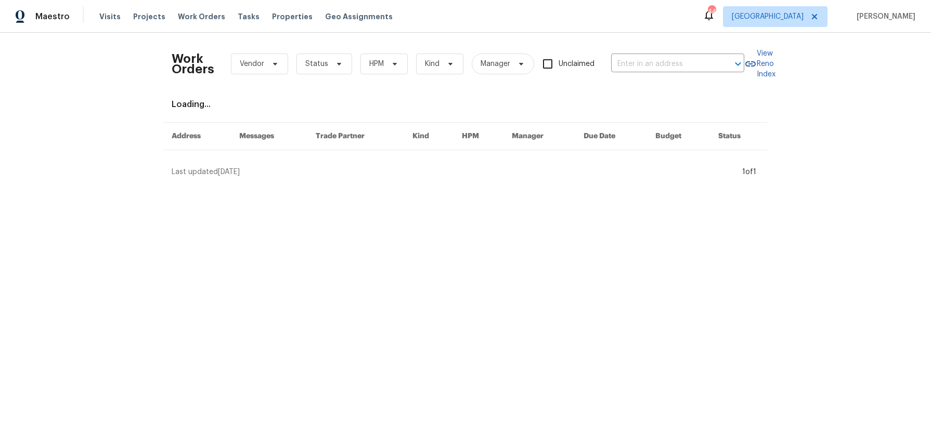
type input "2022 Chestnut Rd, Carrollton, TX 75007"
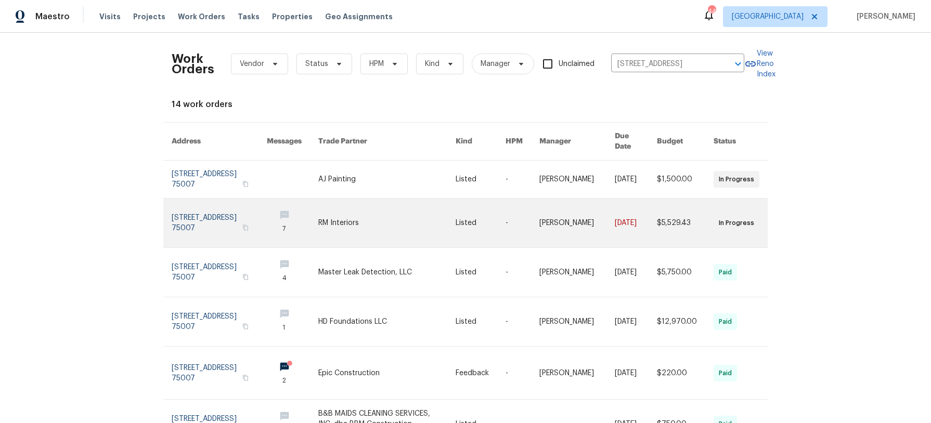
click at [377, 205] on link at bounding box center [386, 223] width 137 height 49
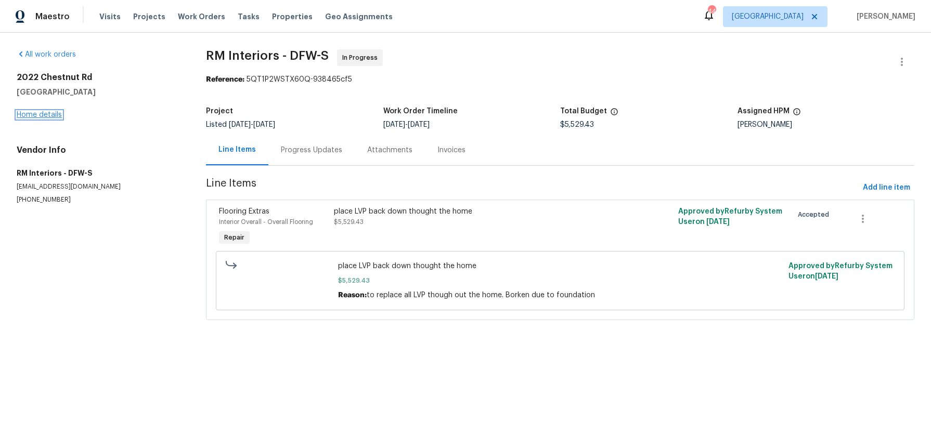
click at [40, 116] on link "Home details" at bounding box center [39, 114] width 45 height 7
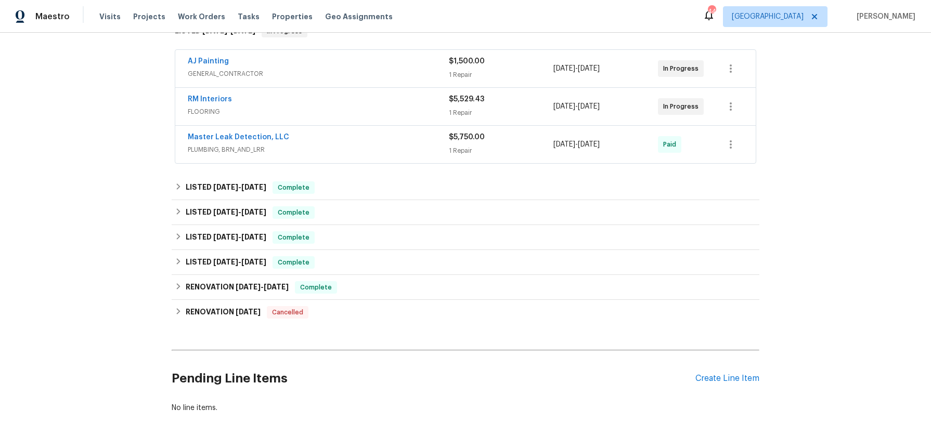
scroll to position [185, 0]
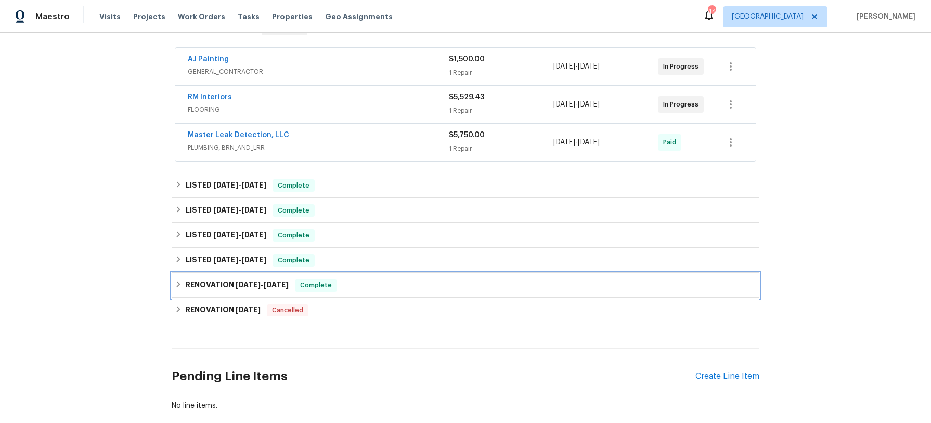
click at [247, 285] on span "12/31/24" at bounding box center [248, 284] width 25 height 7
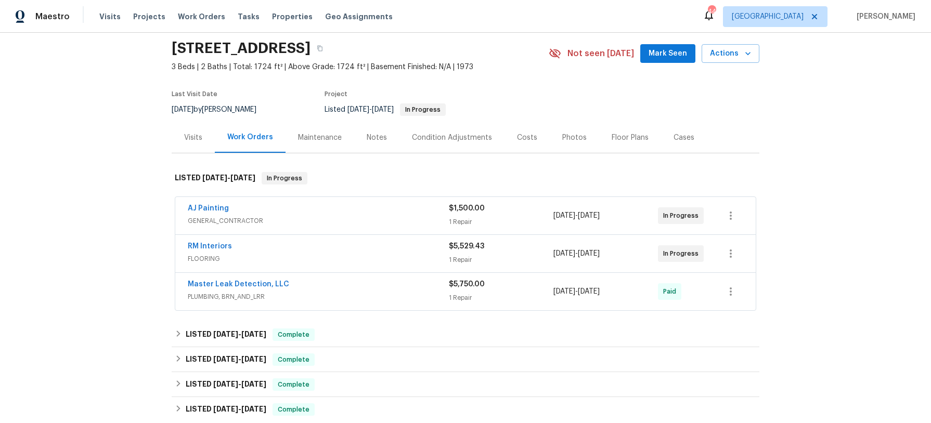
scroll to position [0, 0]
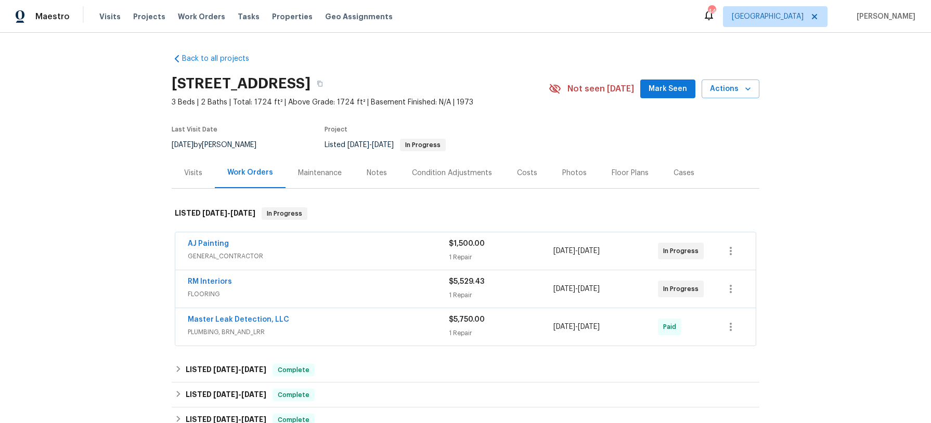
click at [527, 171] on div "Costs" at bounding box center [527, 173] width 20 height 10
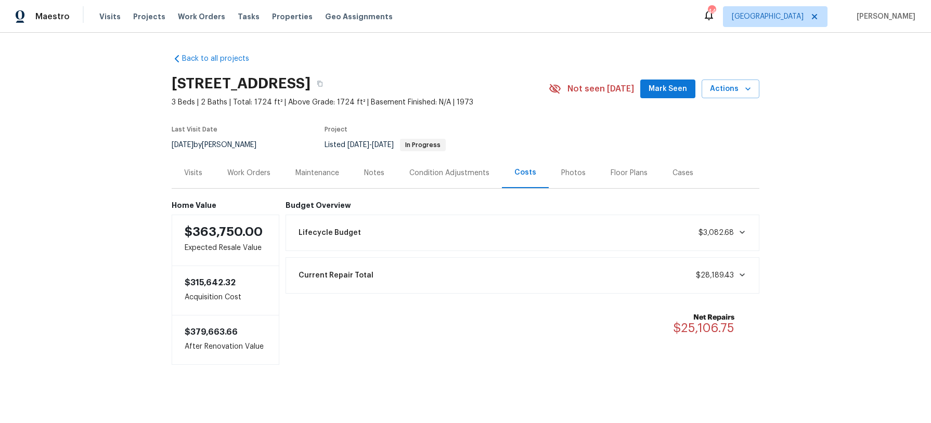
click at [449, 171] on div "Condition Adjustments" at bounding box center [449, 173] width 80 height 10
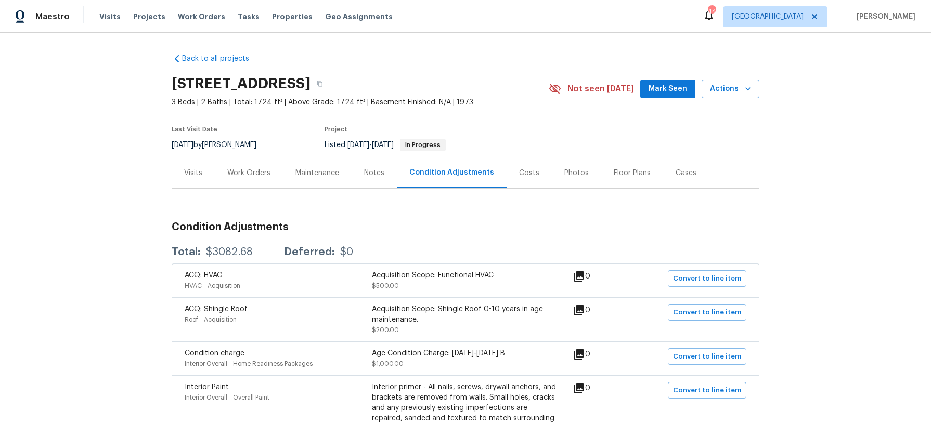
click at [384, 179] on div "Notes" at bounding box center [374, 173] width 45 height 31
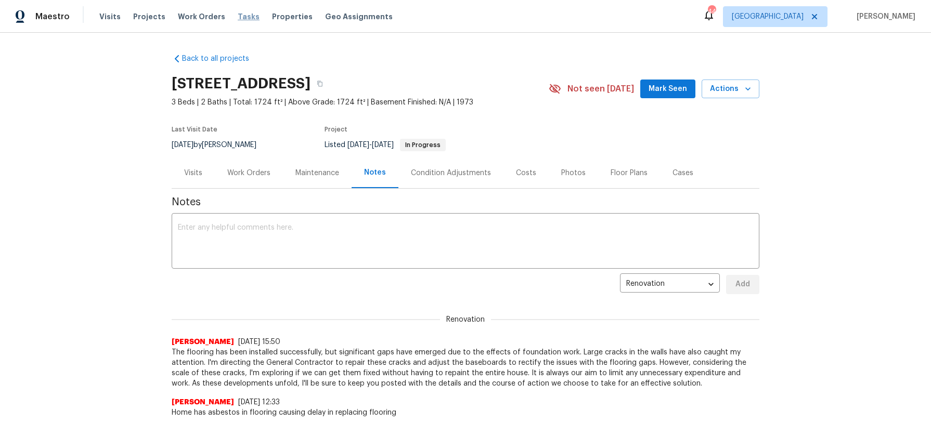
click at [239, 20] on span "Tasks" at bounding box center [249, 16] width 22 height 7
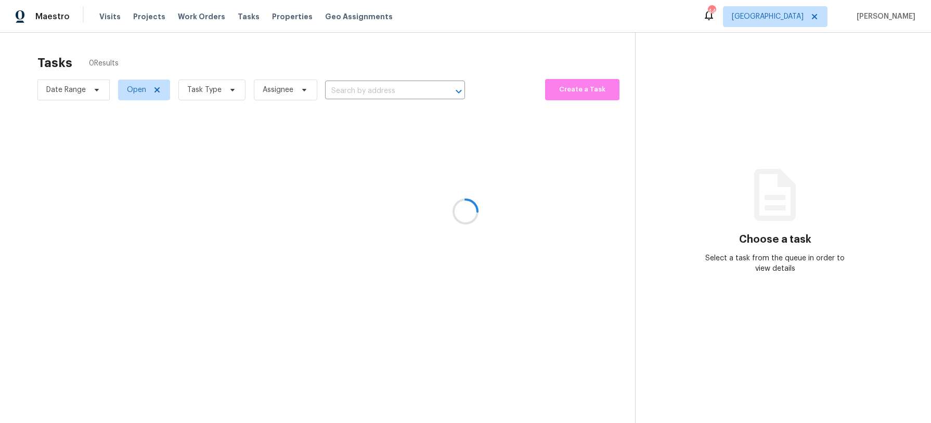
click at [227, 89] on div at bounding box center [465, 211] width 931 height 423
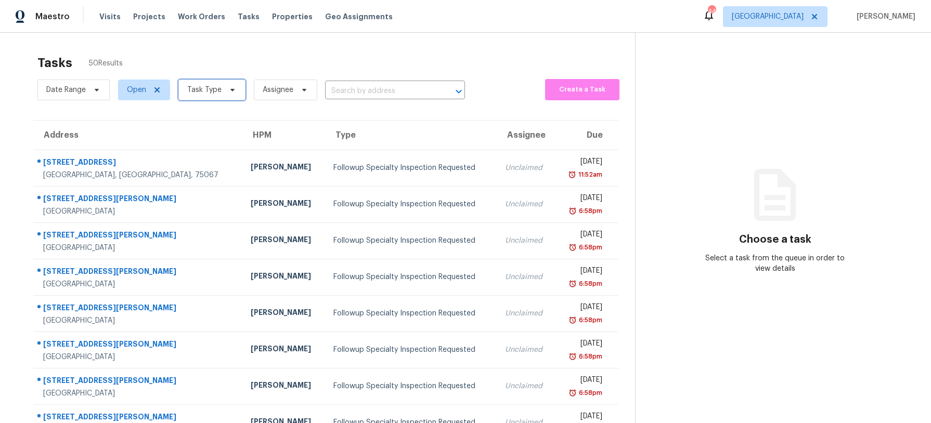
click at [228, 89] on icon at bounding box center [232, 90] width 8 height 8
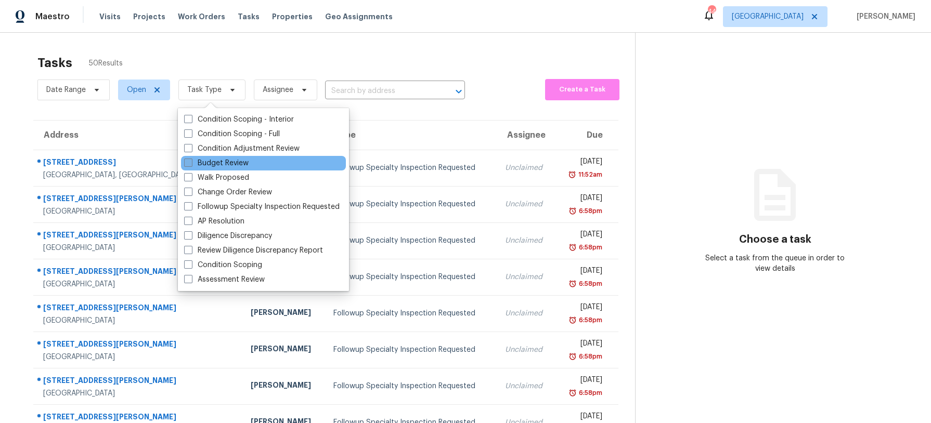
click at [216, 165] on label "Budget Review" at bounding box center [216, 163] width 64 height 10
click at [191, 165] on input "Budget Review" at bounding box center [187, 161] width 7 height 7
checkbox input "true"
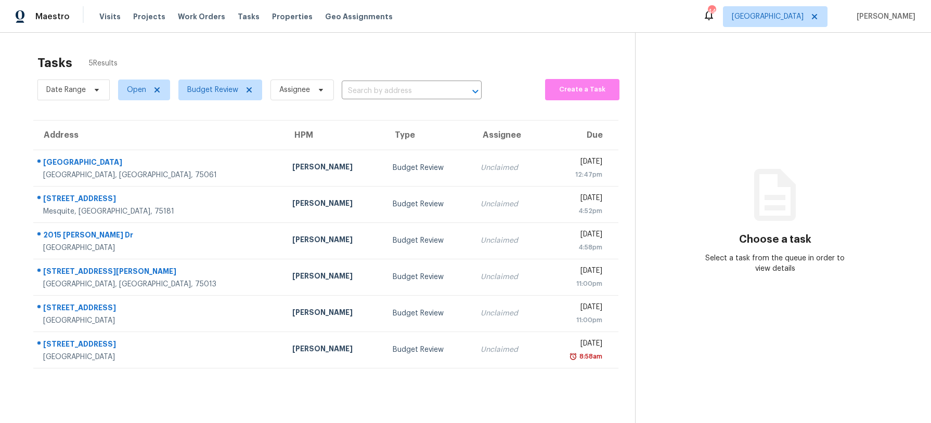
click at [304, 70] on div "Tasks 5 Results" at bounding box center [335, 62] width 597 height 27
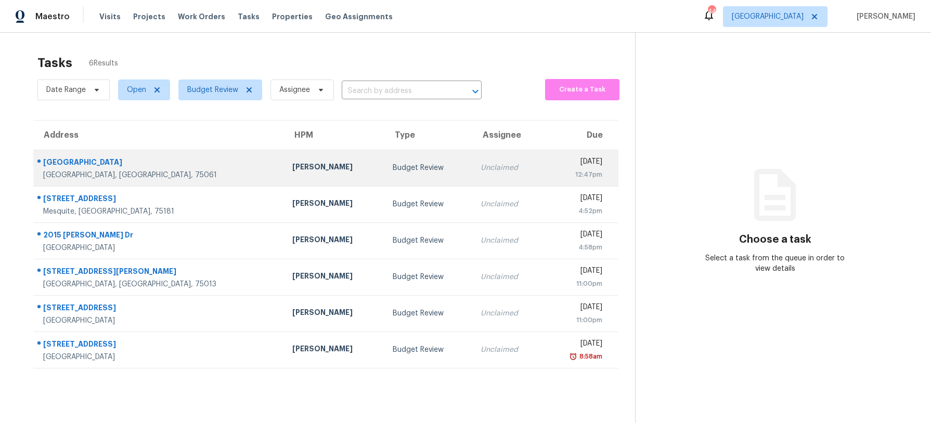
click at [110, 161] on div "[GEOGRAPHIC_DATA]" at bounding box center [159, 163] width 232 height 13
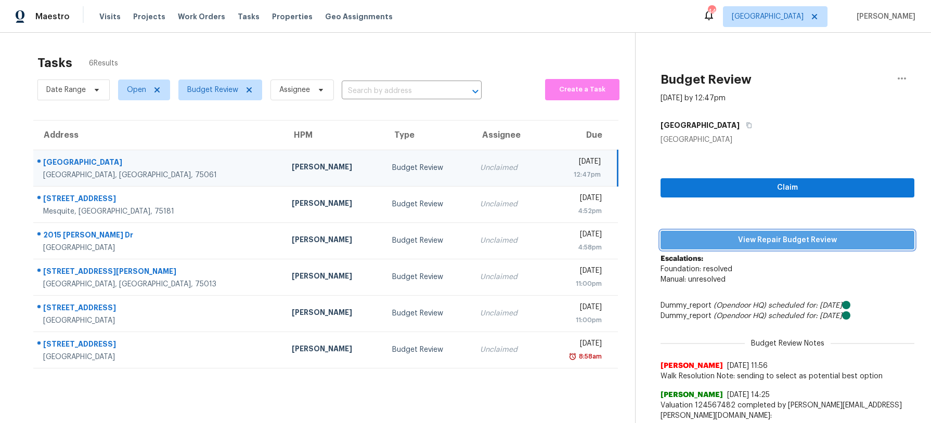
click at [770, 237] on span "View Repair Budget Review" at bounding box center [787, 240] width 237 height 13
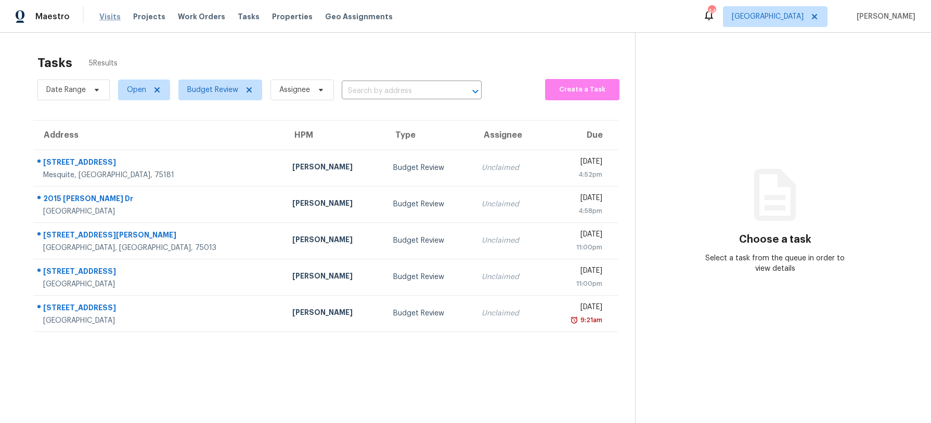
click at [102, 20] on span "Visits" at bounding box center [109, 16] width 21 height 10
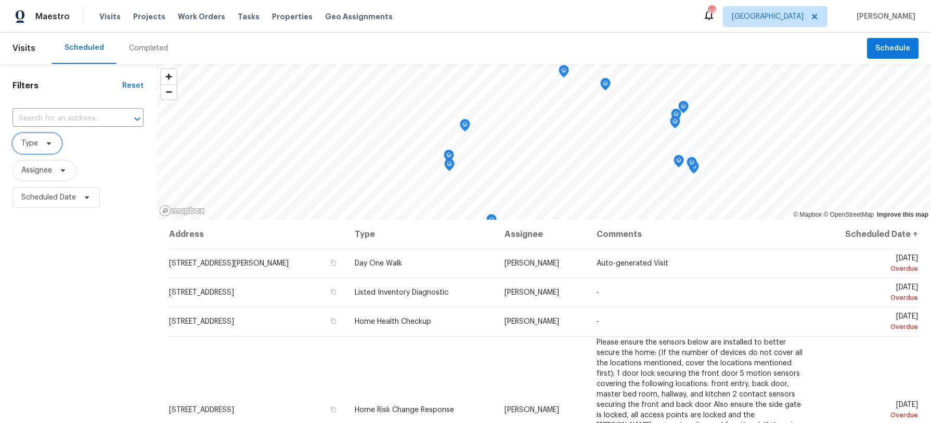
click at [52, 147] on icon at bounding box center [49, 143] width 8 height 8
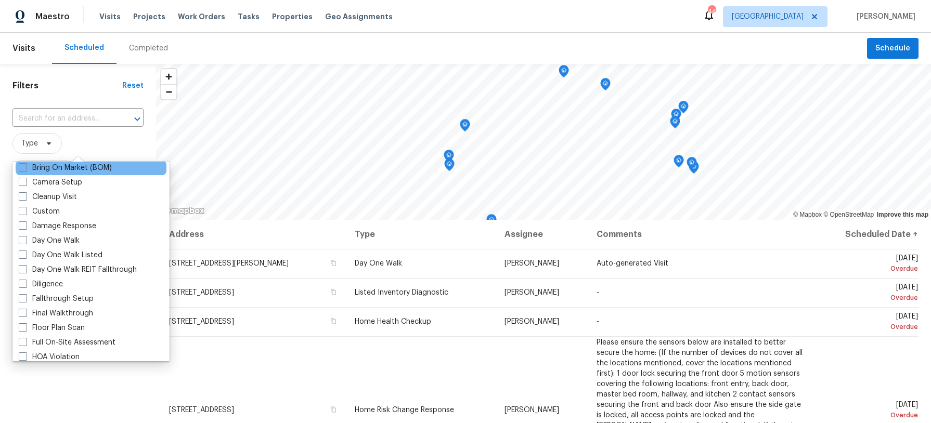
scroll to position [127, 0]
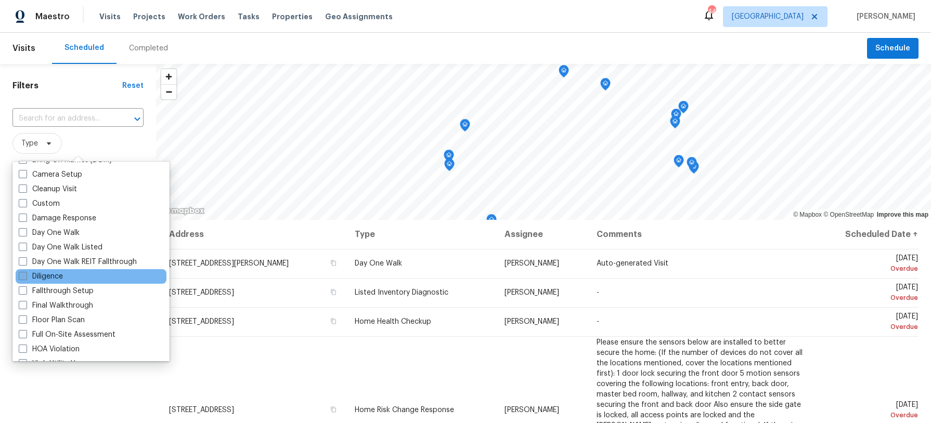
click at [52, 278] on label "Diligence" at bounding box center [41, 276] width 44 height 10
click at [25, 278] on input "Diligence" at bounding box center [22, 274] width 7 height 7
checkbox input "true"
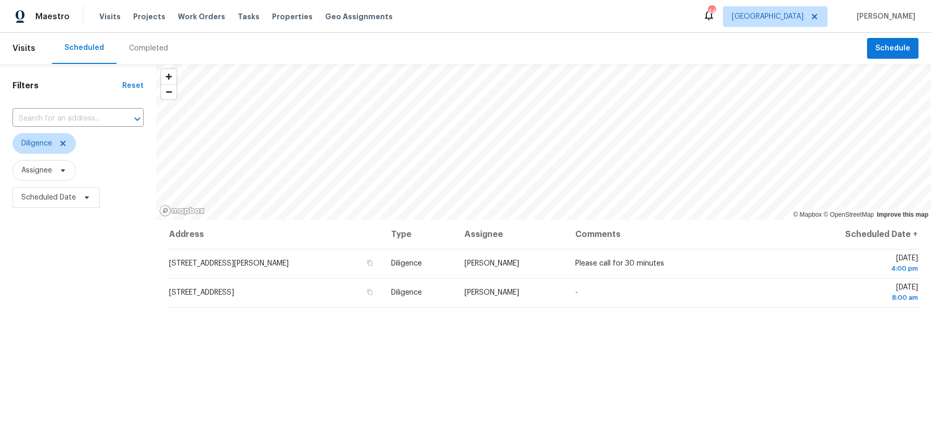
click at [346, 341] on div "Address Type Assignee Comments Scheduled Date ↑ [STREET_ADDRESS][PERSON_NAME][P…" at bounding box center [543, 389] width 775 height 339
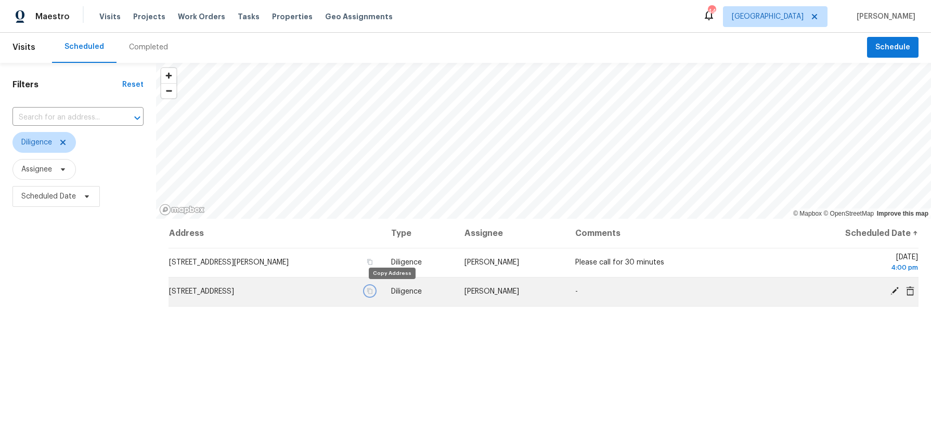
click at [374, 292] on button "button" at bounding box center [369, 291] width 9 height 9
click at [894, 291] on icon at bounding box center [894, 291] width 8 height 8
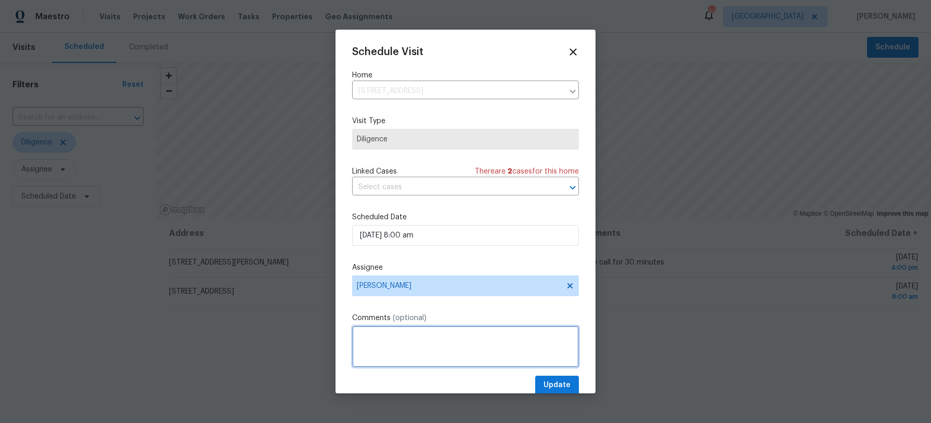
click at [371, 332] on textarea at bounding box center [465, 347] width 227 height 42
paste textarea "[PERSON_NAME] (Listing Agent)"
paste textarea "[PHONE_NUMBER]"
type textarea "[PERSON_NAME] (Listing Agent)- [PHONE_NUMBER]"
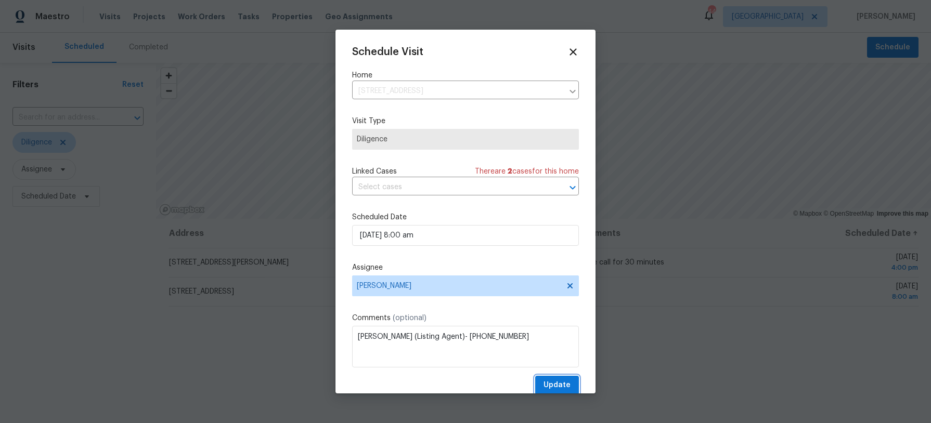
click at [552, 380] on span "Update" at bounding box center [556, 385] width 27 height 13
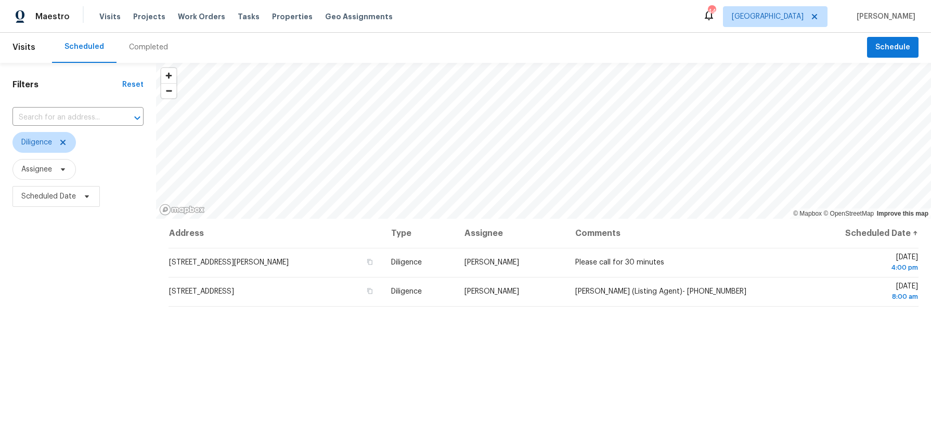
scroll to position [0, 0]
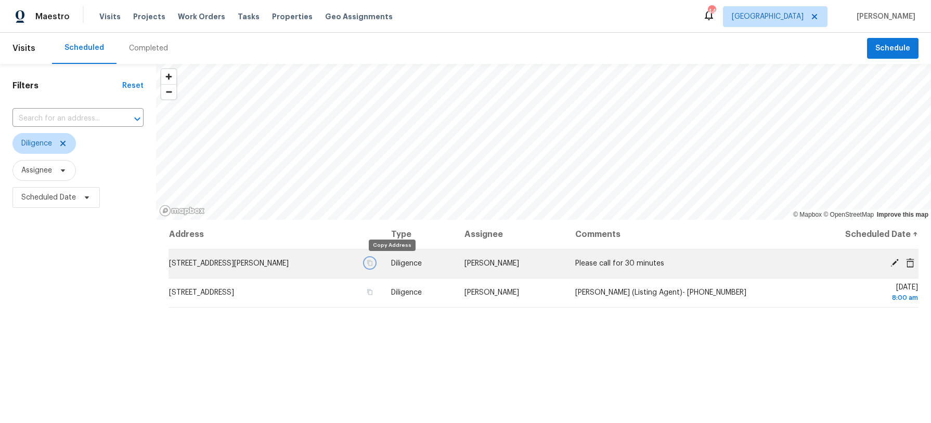
click at [373, 263] on icon "button" at bounding box center [370, 263] width 6 height 6
click at [896, 258] on icon at bounding box center [894, 262] width 9 height 9
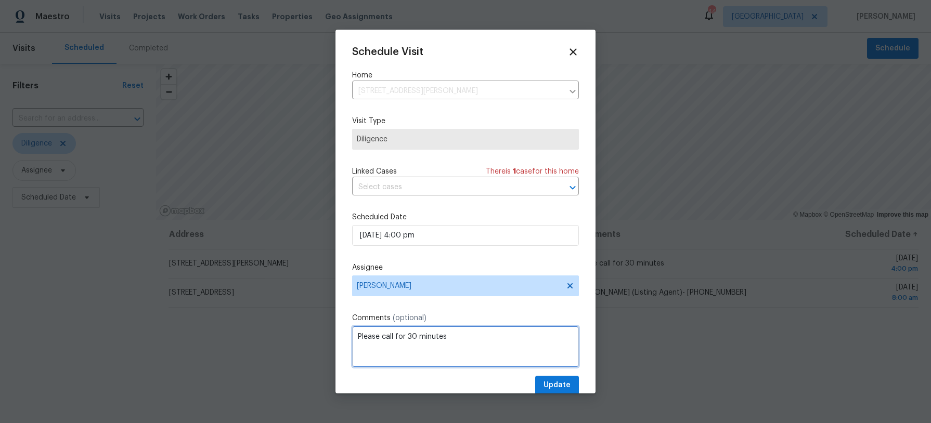
click at [477, 344] on textarea "Please call for 30 minutes" at bounding box center [465, 347] width 227 height 42
paste textarea "[PERSON_NAME]"
paste textarea "8172988304"
click at [516, 334] on textarea "Please call for 30 minutes- [PERSON_NAME]- 8172988304" at bounding box center [465, 347] width 227 height 42
click at [531, 336] on textarea "Please call for 30 minutes- [PERSON_NAME]- 817-2988304" at bounding box center [465, 347] width 227 height 42
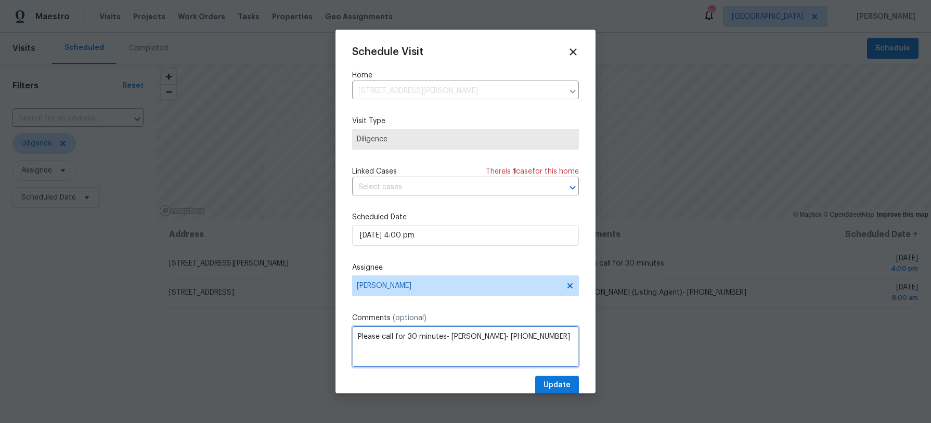
type textarea "Please call for 30 minutes- [PERSON_NAME]- [PHONE_NUMBER]"
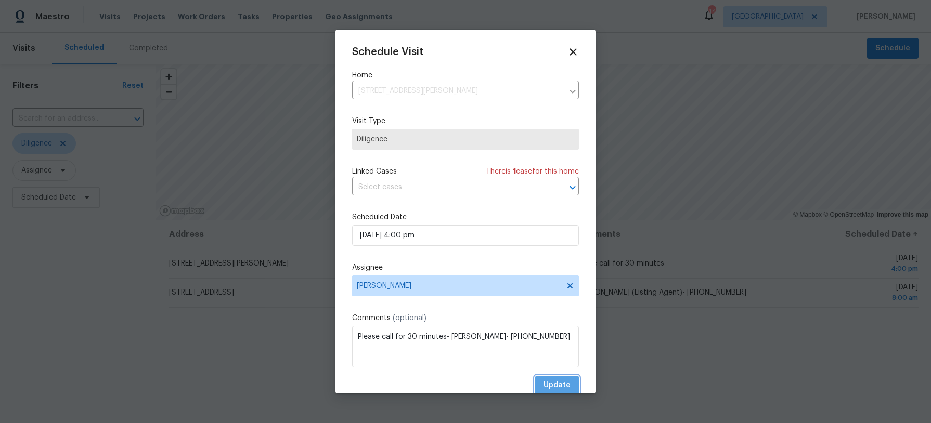
click at [552, 380] on span "Update" at bounding box center [556, 385] width 27 height 13
